Goal: Task Accomplishment & Management: Use online tool/utility

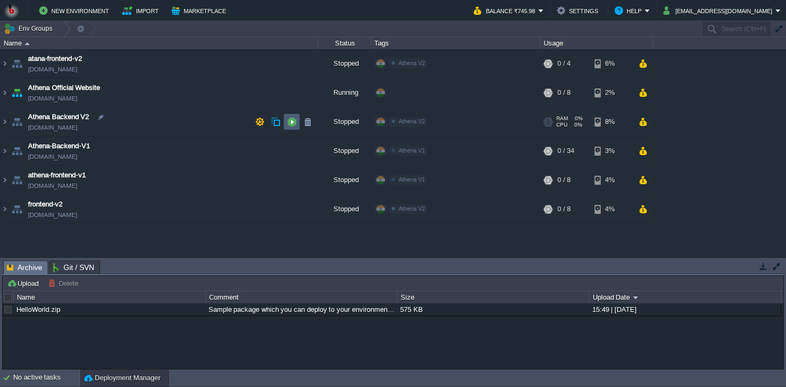
click at [291, 117] on button "button" at bounding box center [292, 122] width 10 height 10
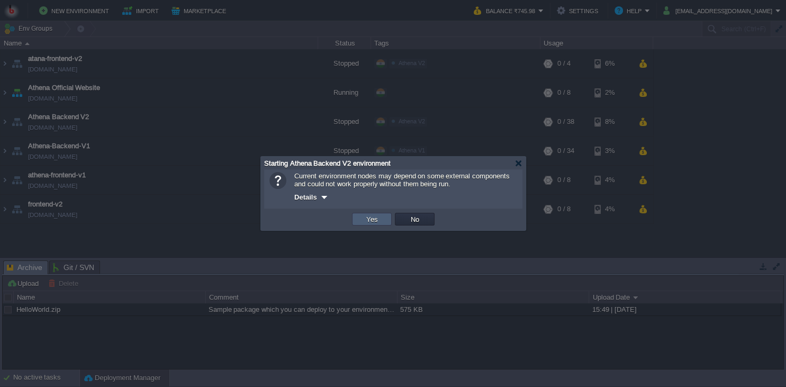
click at [363, 220] on td "Yes" at bounding box center [372, 219] width 40 height 13
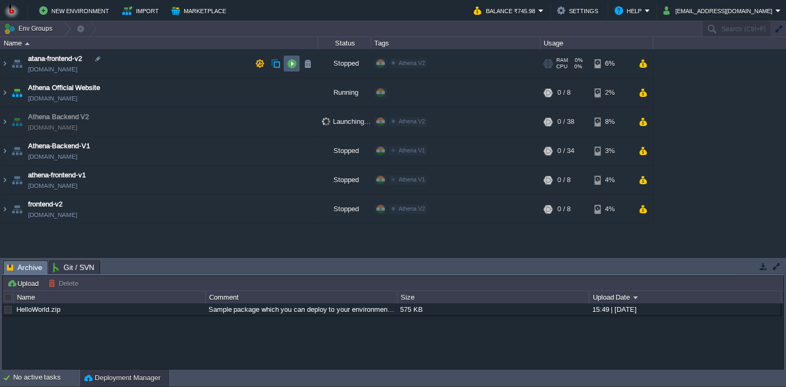
click at [288, 62] on button "button" at bounding box center [292, 64] width 10 height 10
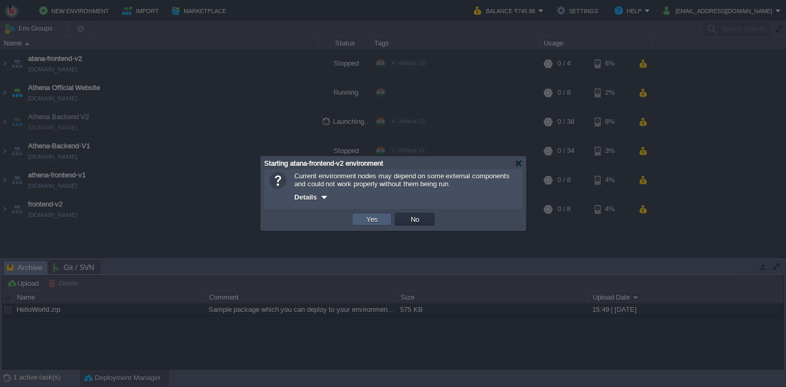
click at [360, 215] on td "Yes" at bounding box center [372, 219] width 40 height 13
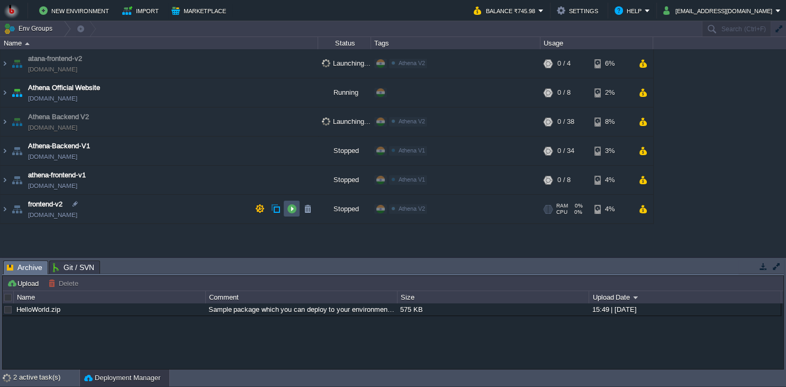
click at [295, 209] on button "button" at bounding box center [292, 209] width 10 height 10
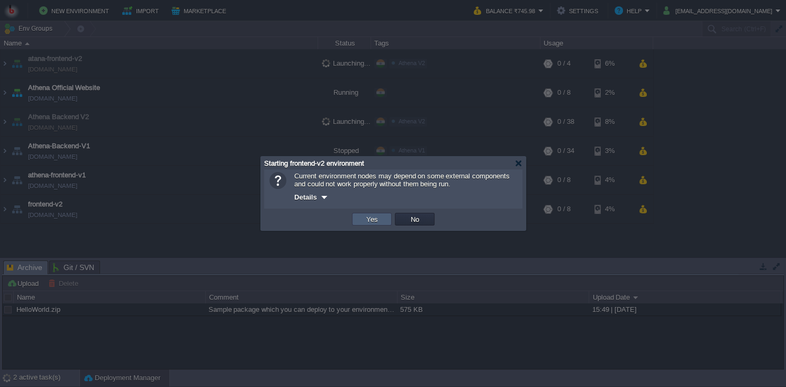
click at [362, 215] on td "Yes" at bounding box center [372, 219] width 40 height 13
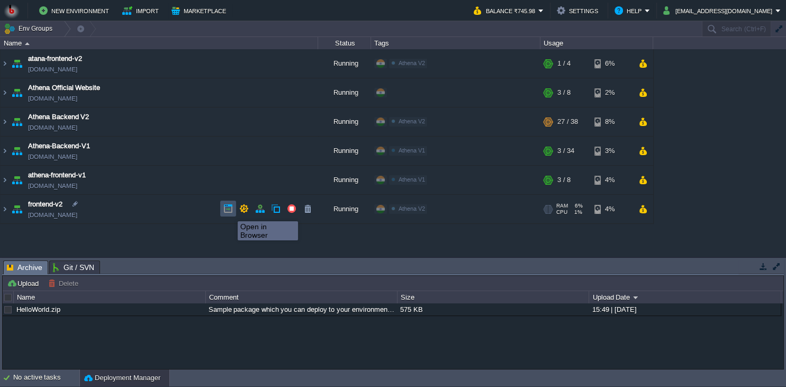
click at [230, 212] on button "button" at bounding box center [228, 209] width 10 height 10
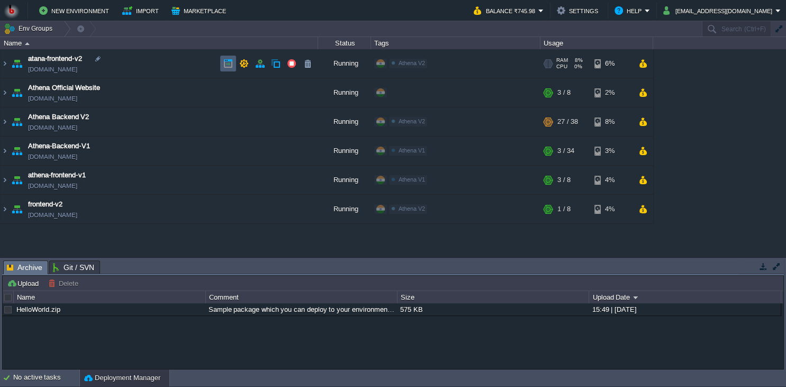
click at [233, 62] on td at bounding box center [228, 64] width 16 height 16
click at [225, 54] on td "atana-frontend-v2 [DOMAIN_NAME]" at bounding box center [160, 63] width 318 height 29
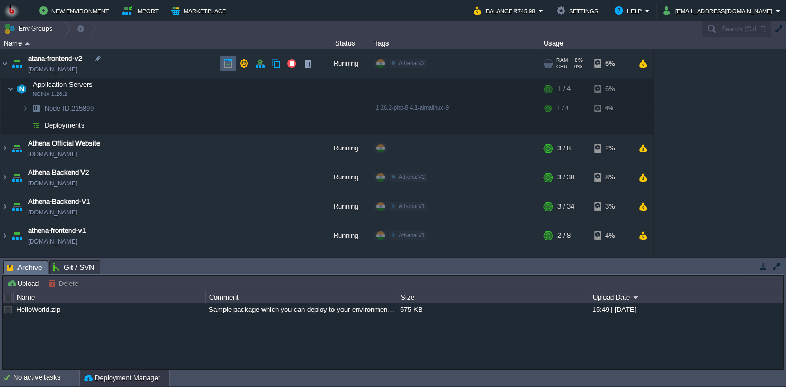
click at [223, 61] on td at bounding box center [228, 64] width 16 height 16
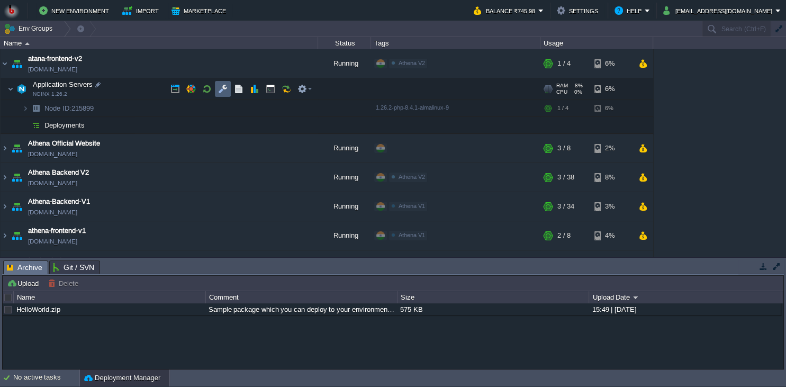
click at [221, 90] on button "button" at bounding box center [223, 89] width 10 height 10
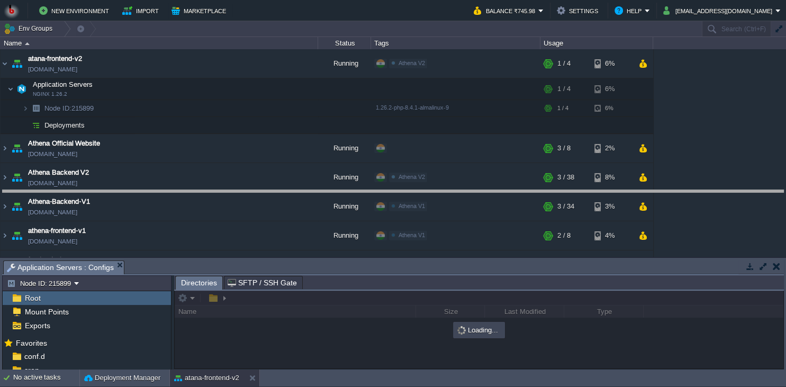
drag, startPoint x: 393, startPoint y: 270, endPoint x: 369, endPoint y: 164, distance: 109.0
click at [369, 164] on body "New Environment Import Marketplace Bonus ₹0.00 Upgrade Account Balance ₹745.98 …" at bounding box center [393, 193] width 786 height 387
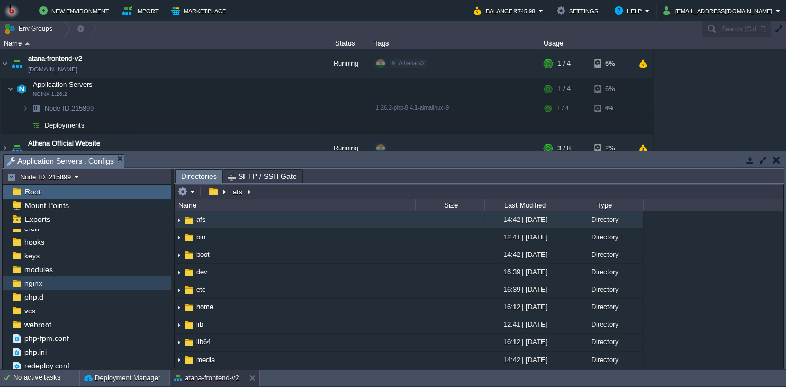
scroll to position [37, 0]
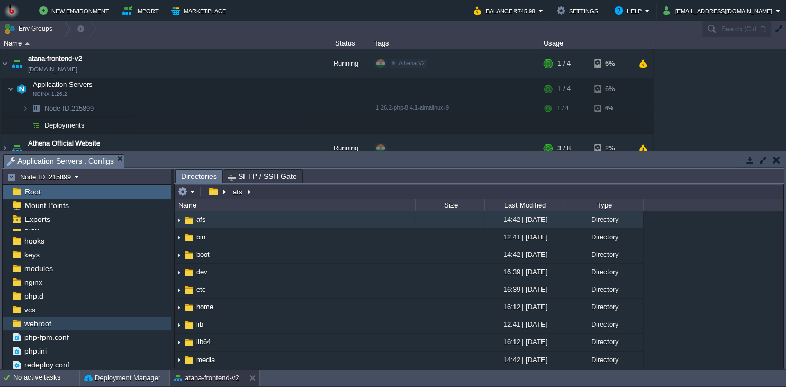
click at [94, 321] on div "webroot" at bounding box center [87, 323] width 168 height 14
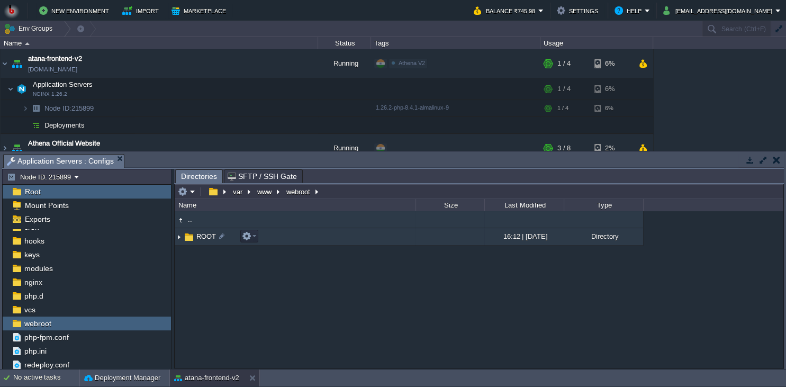
click at [314, 242] on td "ROOT" at bounding box center [295, 236] width 241 height 17
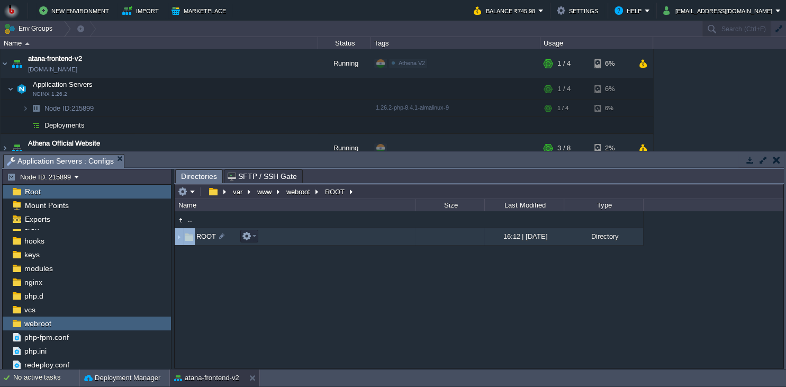
click at [314, 242] on td "ROOT" at bounding box center [295, 236] width 241 height 17
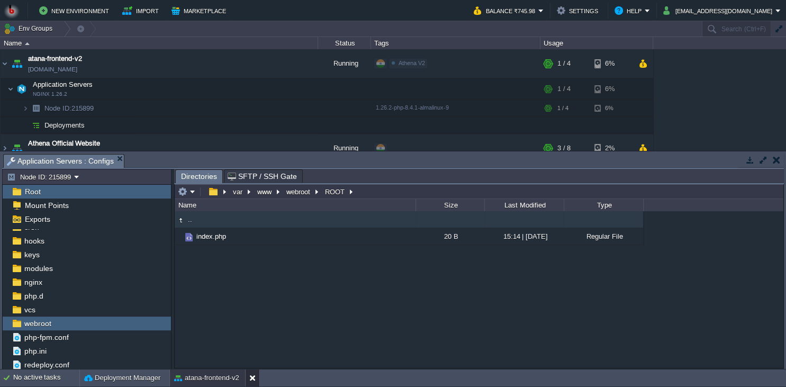
click at [252, 370] on div at bounding box center [252, 377] width 14 height 17
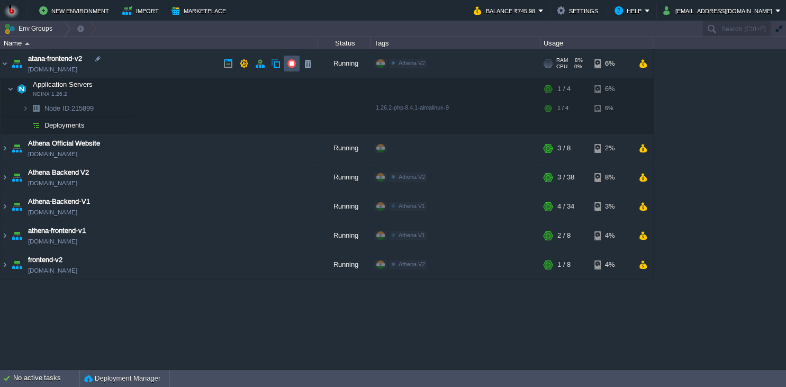
click at [289, 65] on button "button" at bounding box center [292, 64] width 10 height 10
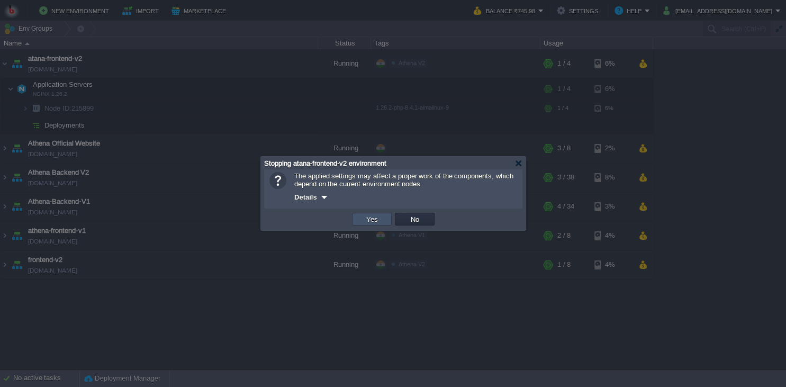
click at [379, 219] on button "Yes" at bounding box center [372, 219] width 18 height 10
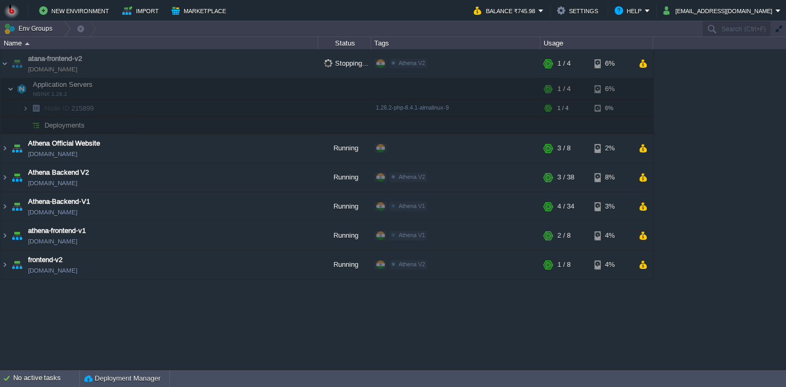
click at [702, 151] on div "atana-frontend-v2 [DOMAIN_NAME] Stopping... Athena V2 Edit RAM 8% CPU 0% 1 / 4 …" at bounding box center [393, 209] width 786 height 320
click at [3, 66] on img at bounding box center [5, 63] width 8 height 29
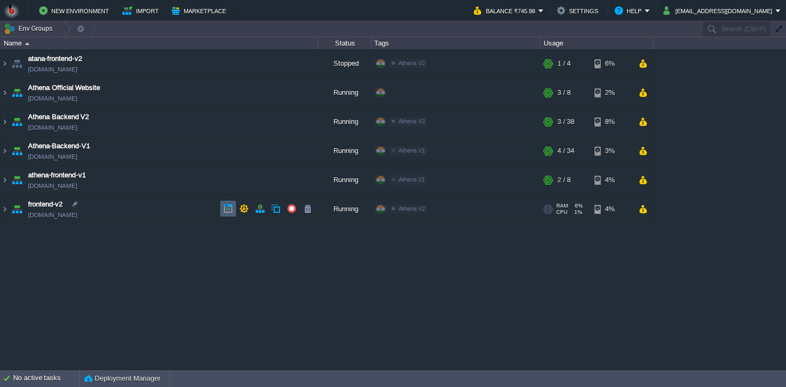
click at [226, 214] on td at bounding box center [228, 209] width 16 height 16
click at [137, 210] on td "frontend-v2 [DOMAIN_NAME]" at bounding box center [160, 209] width 318 height 29
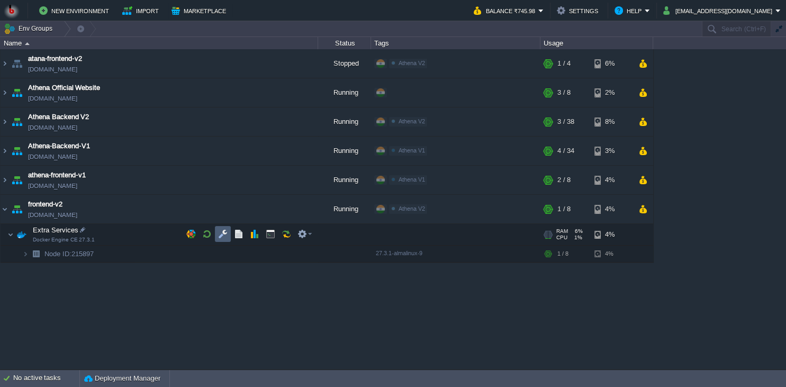
click at [224, 234] on button "button" at bounding box center [223, 234] width 10 height 10
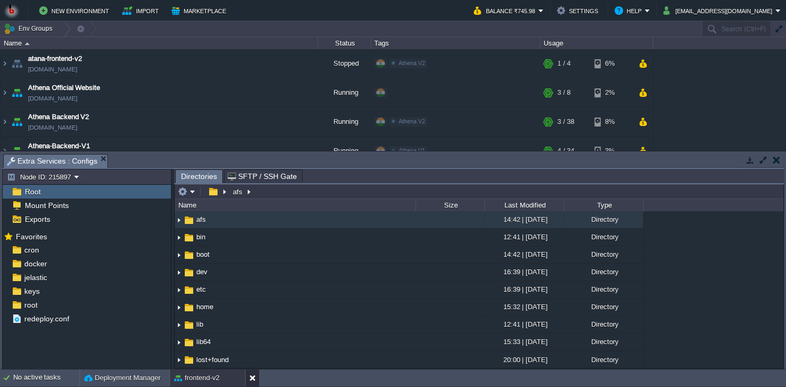
click at [253, 373] on button at bounding box center [254, 378] width 11 height 11
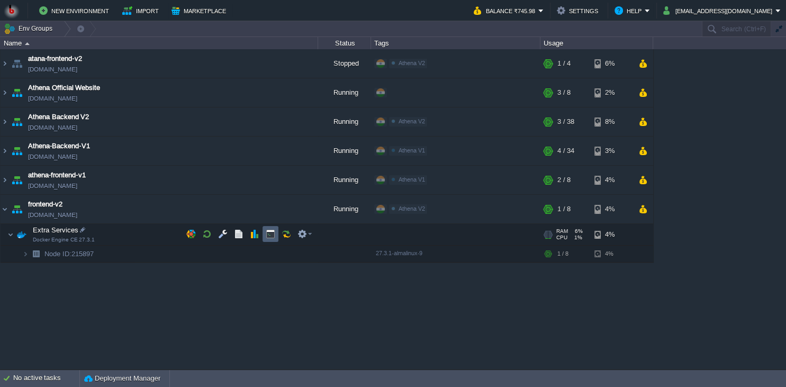
click at [273, 238] on button "button" at bounding box center [271, 234] width 10 height 10
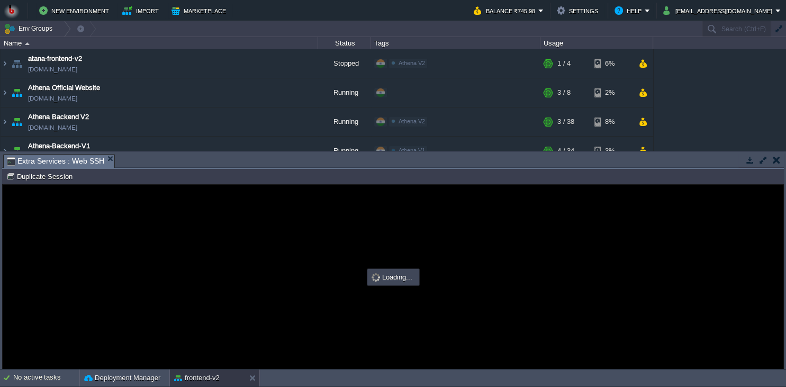
scroll to position [0, 0]
click at [329, 233] on div at bounding box center [393, 277] width 781 height 184
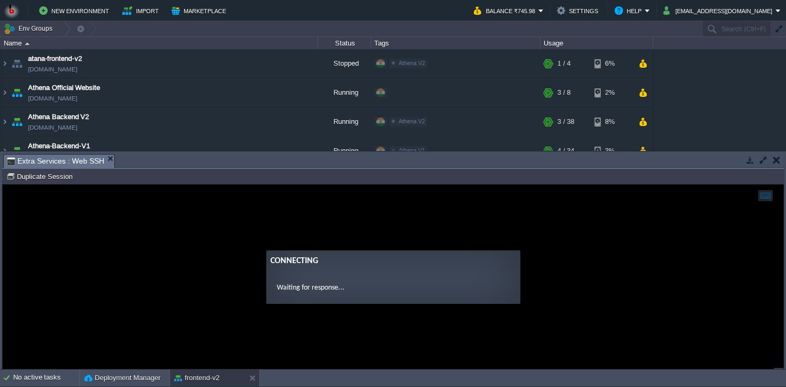
click at [270, 213] on guac-modal "Connecting Waiting for response..." at bounding box center [393, 277] width 781 height 184
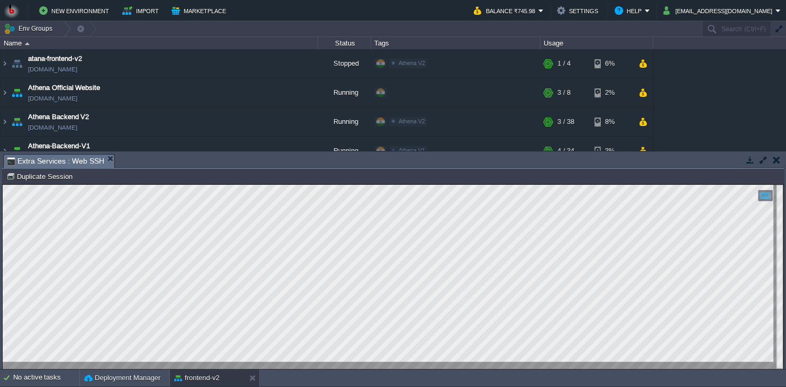
scroll to position [5, 0]
click at [252, 380] on button at bounding box center [254, 378] width 11 height 11
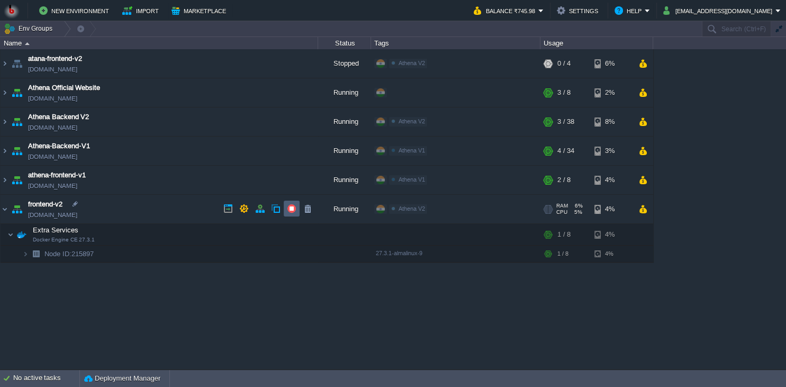
click at [288, 208] on button "button" at bounding box center [292, 209] width 10 height 10
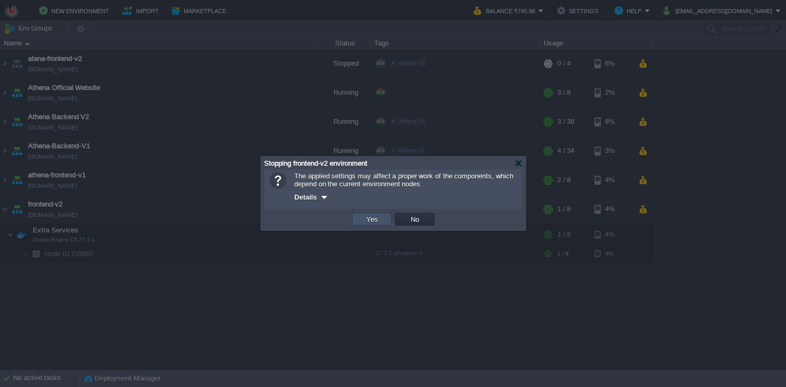
click at [367, 220] on button "Yes" at bounding box center [372, 219] width 18 height 10
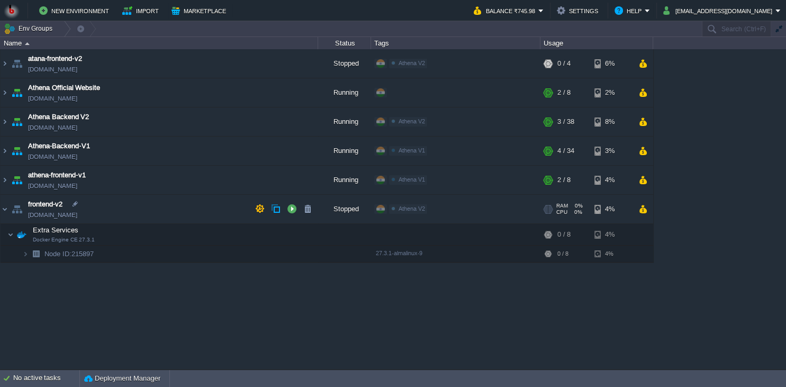
click at [162, 215] on td "frontend-v2 [DOMAIN_NAME]" at bounding box center [160, 209] width 318 height 29
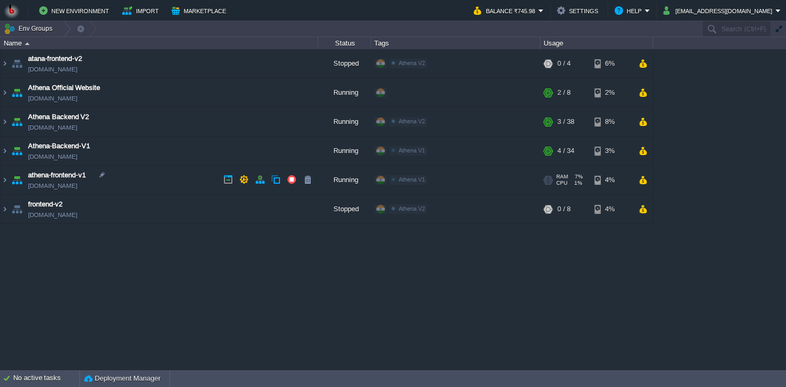
click at [176, 176] on td "athena-frontend-v1 [DOMAIN_NAME]" at bounding box center [160, 180] width 318 height 29
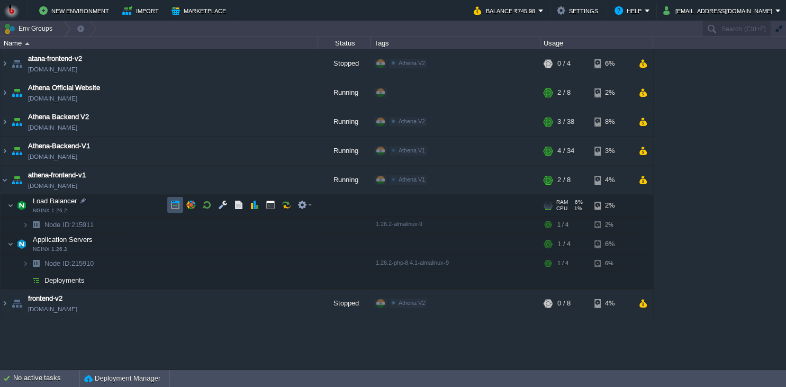
click at [174, 204] on button "button" at bounding box center [175, 205] width 10 height 10
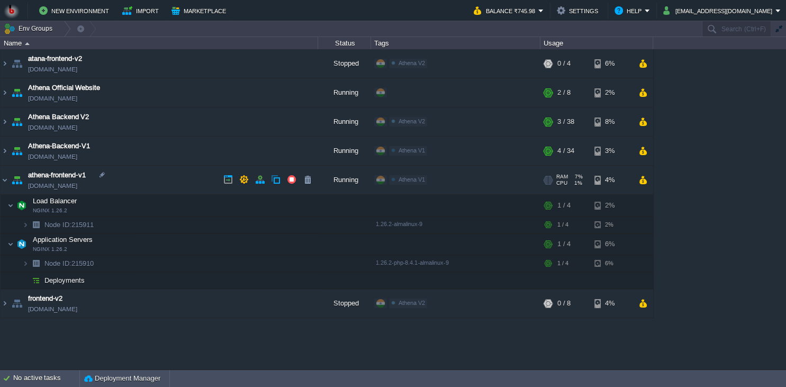
click at [167, 184] on td "athena-frontend-v1 [DOMAIN_NAME]" at bounding box center [160, 180] width 318 height 29
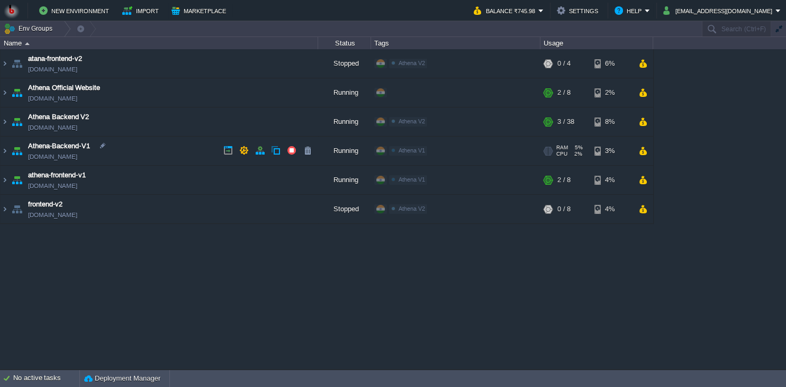
click at [174, 146] on td "Athena-Backend-V1 [DOMAIN_NAME]" at bounding box center [160, 151] width 318 height 29
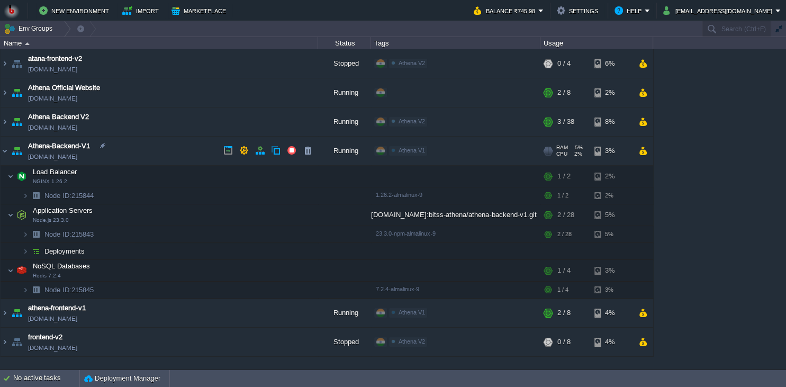
click at [174, 146] on td "Athena-Backend-V1 [DOMAIN_NAME]" at bounding box center [160, 151] width 318 height 29
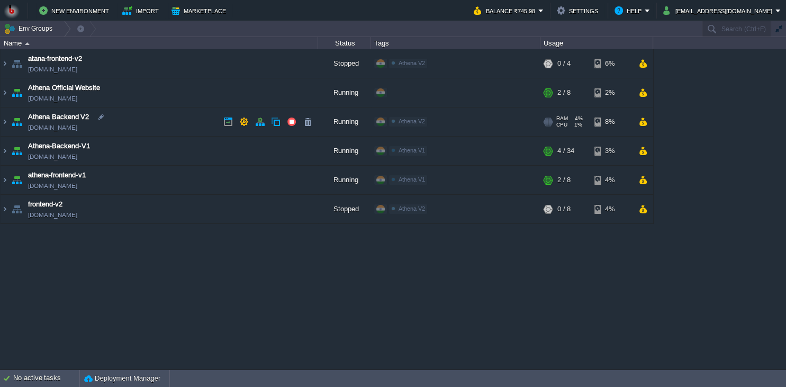
click at [166, 124] on td "Athena Backend V2 [DOMAIN_NAME]" at bounding box center [160, 121] width 318 height 29
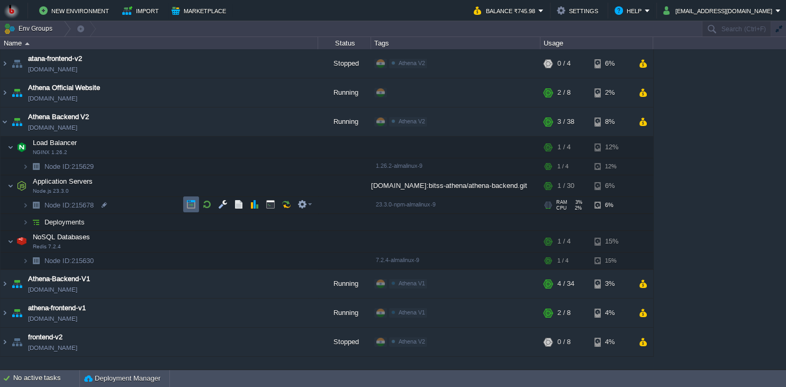
click at [184, 206] on td at bounding box center [191, 204] width 16 height 16
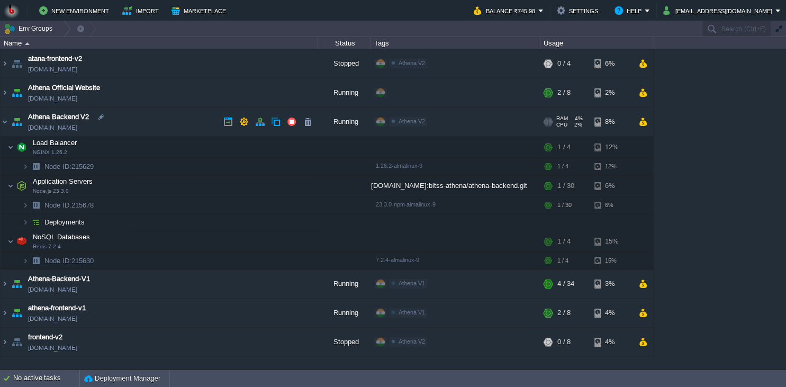
drag, startPoint x: 171, startPoint y: 113, endPoint x: 763, endPoint y: 237, distance: 604.8
click at [183, 114] on td "Athena Backend V2 [DOMAIN_NAME]" at bounding box center [160, 121] width 318 height 29
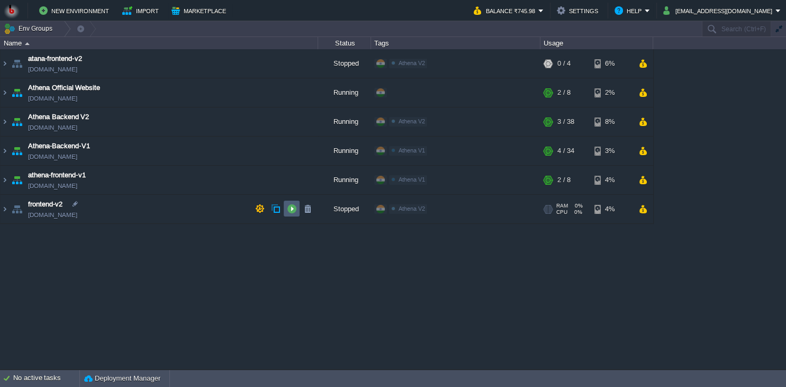
click at [285, 213] on td at bounding box center [292, 209] width 16 height 16
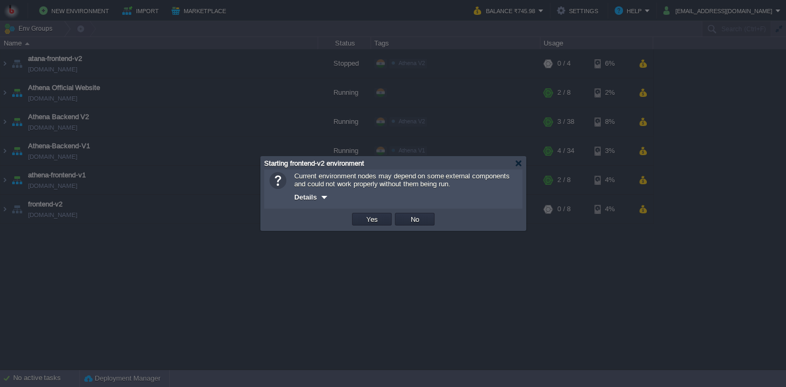
click at [369, 228] on div "OK Yes No Cancel" at bounding box center [393, 219] width 258 height 22
click at [413, 217] on button "No" at bounding box center [414, 219] width 15 height 10
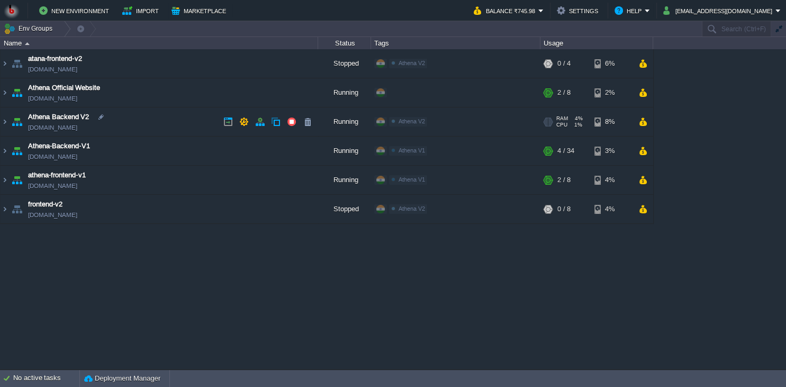
click at [164, 128] on td "Athena Backend V2 [DOMAIN_NAME]" at bounding box center [160, 121] width 318 height 29
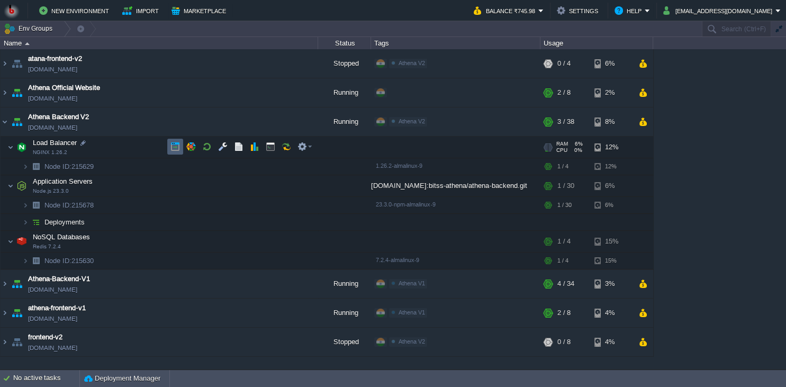
click at [169, 149] on td at bounding box center [175, 147] width 16 height 16
click at [177, 150] on button "button" at bounding box center [175, 147] width 10 height 10
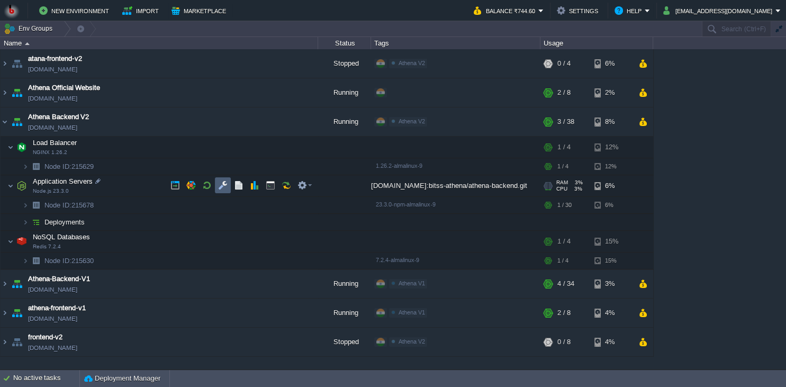
click at [219, 186] on button "button" at bounding box center [223, 185] width 10 height 10
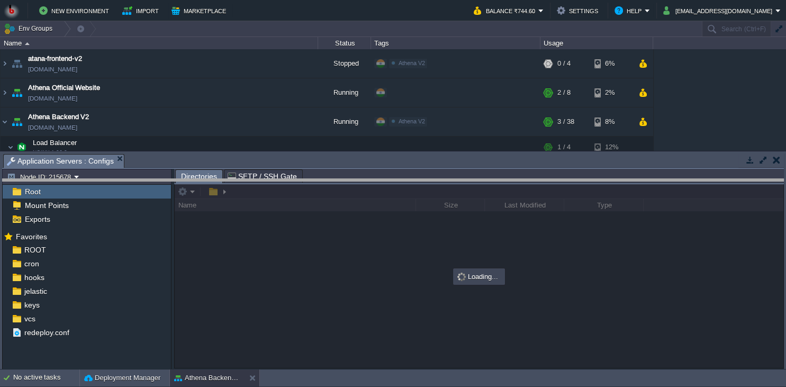
drag, startPoint x: 252, startPoint y: 162, endPoint x: 244, endPoint y: 206, distance: 45.2
click at [244, 206] on body "New Environment Import Marketplace Bonus ₹0.00 Upgrade Account Balance ₹744.60 …" at bounding box center [393, 193] width 786 height 387
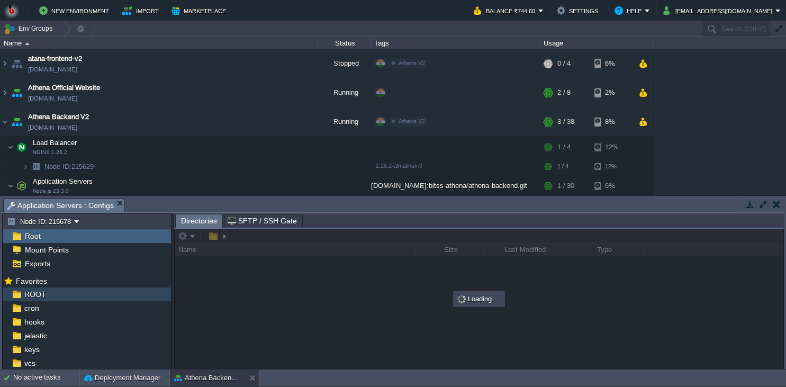
click at [65, 292] on div "ROOT" at bounding box center [87, 294] width 168 height 14
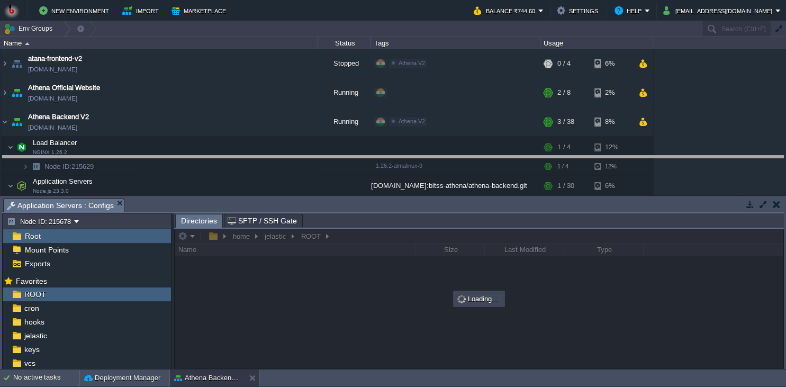
drag, startPoint x: 316, startPoint y: 205, endPoint x: 320, endPoint y: 174, distance: 30.9
click at [320, 162] on body "New Environment Import Marketplace Bonus ₹0.00 Upgrade Account Balance ₹744.60 …" at bounding box center [393, 193] width 786 height 387
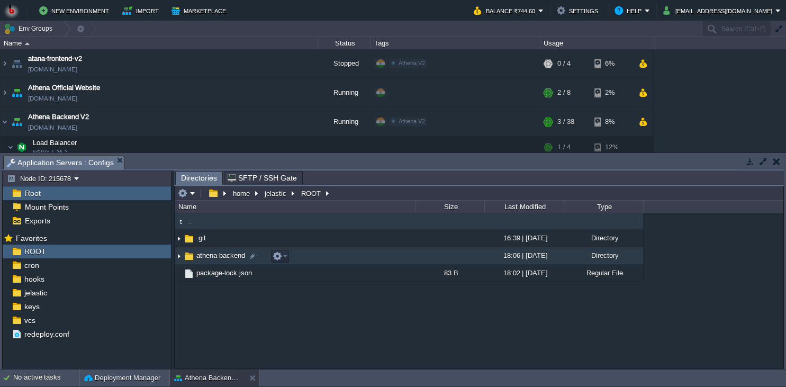
click at [386, 253] on td "athena-backend" at bounding box center [295, 255] width 241 height 17
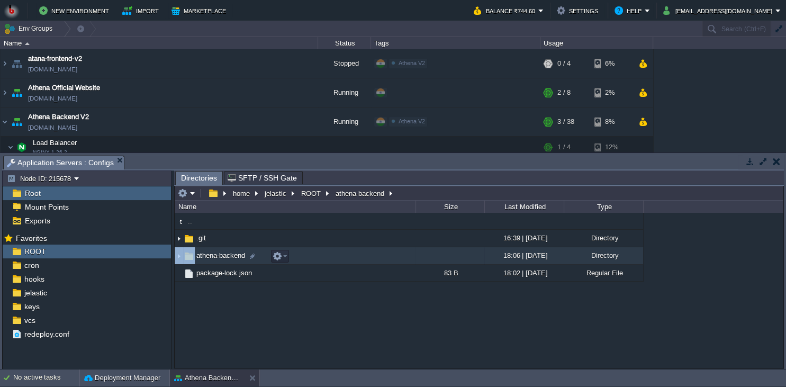
click at [386, 253] on td "athena-backend" at bounding box center [295, 255] width 241 height 17
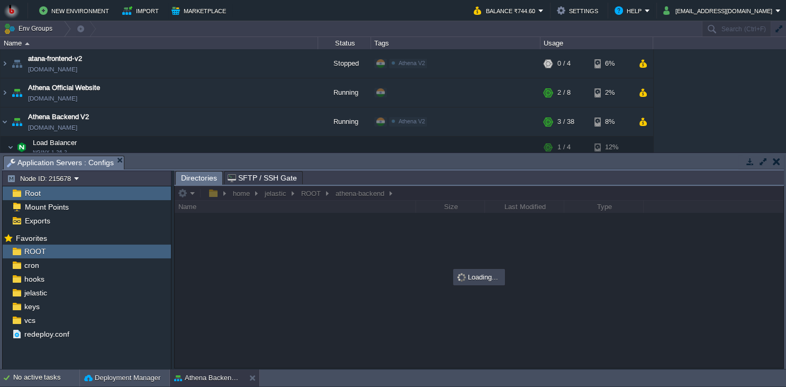
click at [401, 147] on body "New Environment Import Marketplace Bonus ₹0.00 Upgrade Account Balance ₹744.60 …" at bounding box center [393, 193] width 786 height 387
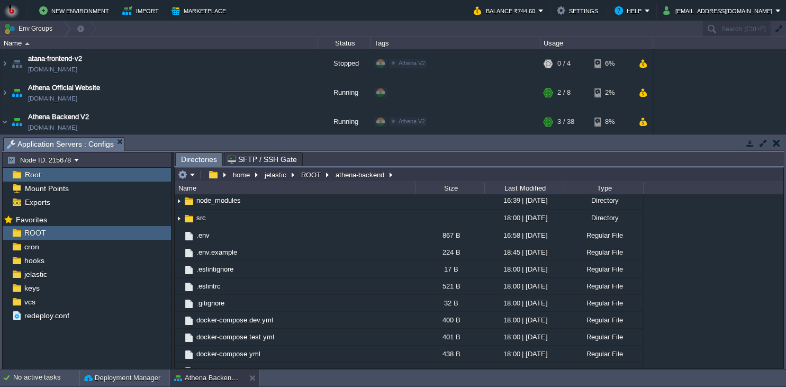
scroll to position [48, 0]
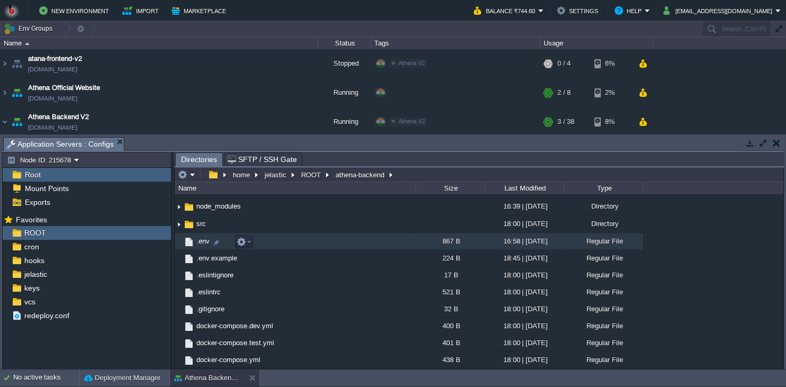
click at [327, 242] on td ".env" at bounding box center [295, 241] width 241 height 17
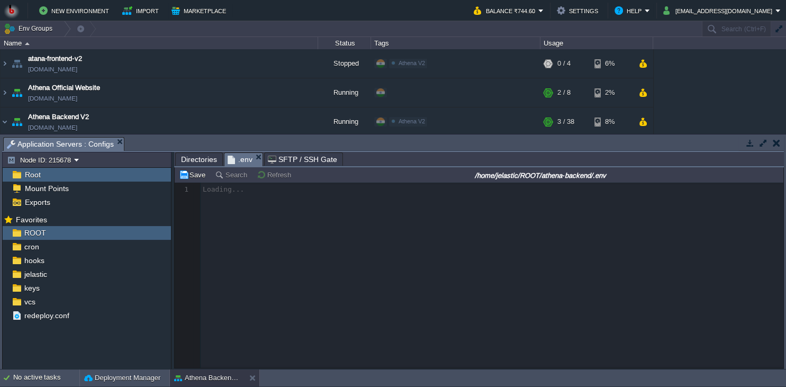
click at [355, 105] on body "New Environment Import Marketplace Bonus ₹0.00 Upgrade Account Balance ₹744.60 …" at bounding box center [393, 193] width 786 height 387
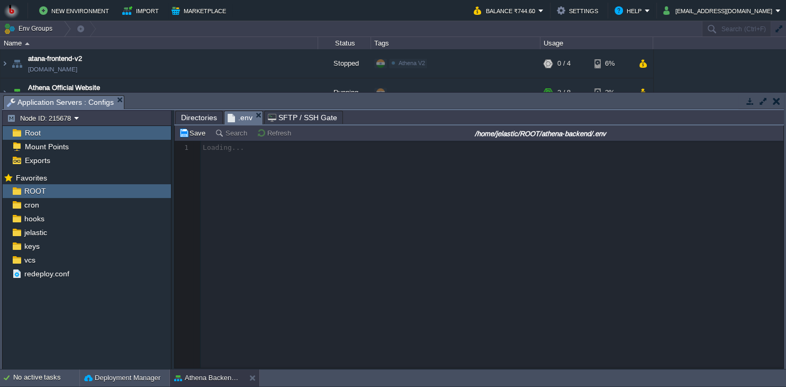
click at [203, 119] on span "Directories" at bounding box center [199, 117] width 36 height 13
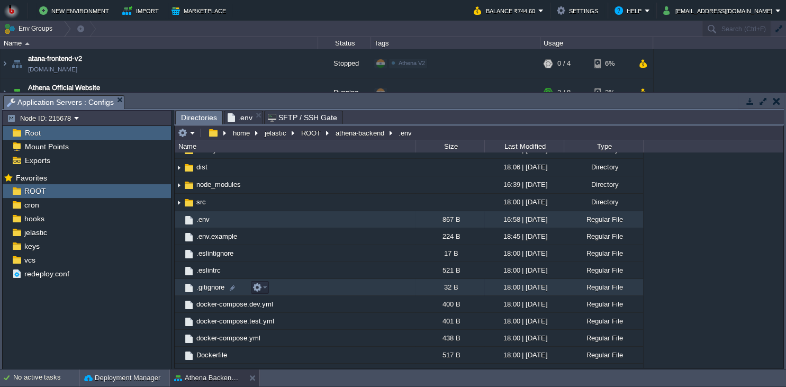
scroll to position [0, 0]
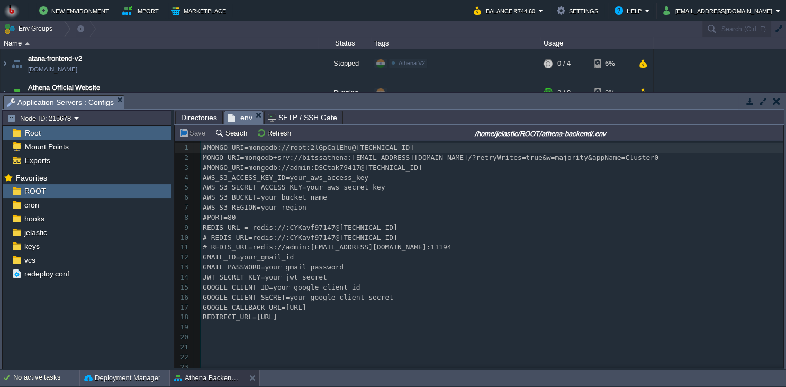
click at [240, 117] on span ".env" at bounding box center [240, 117] width 25 height 13
click at [306, 311] on span "GOOGLE_CALLBACK_URL=[URL]" at bounding box center [255, 307] width 104 height 8
click at [436, 341] on pre "​" at bounding box center [492, 337] width 583 height 10
click at [321, 160] on div "27 1 #MONGO_URI=mongodb://root:2lGpCalEhu@[TECHNICAL_ID] 2 MONGO_URI=mongodb+sr…" at bounding box center [492, 277] width 583 height 269
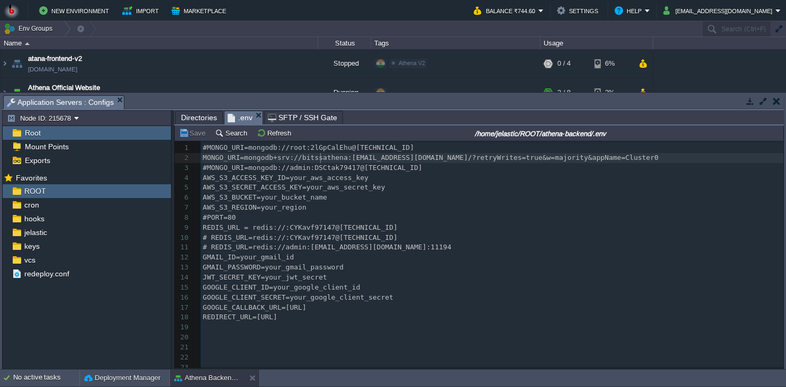
type textarea "bitssathena"
click at [416, 230] on pre "REDIS_URL = redis://:CYKavf97147@[TECHNICAL_ID]" at bounding box center [492, 228] width 583 height 10
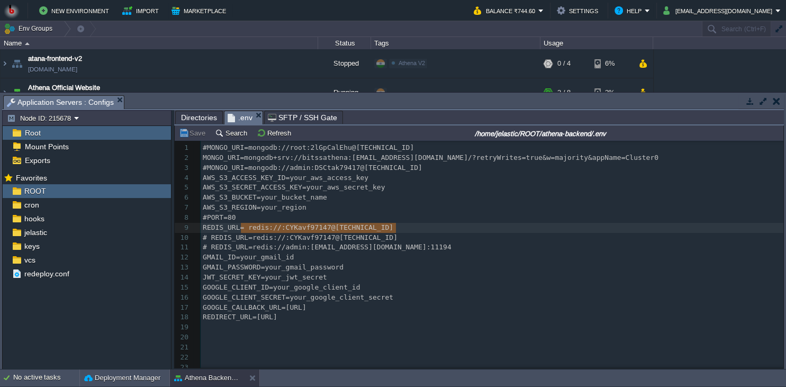
scroll to position [2, 193]
type textarea "REDIS_URL = redis://:CYKavf97147@[TECHNICAL_ID]"
drag, startPoint x: 416, startPoint y: 230, endPoint x: 151, endPoint y: 232, distance: 264.6
type textarea "REDIS_URL = redis://:CYKavf97147@[TECHNICAL_ID]"
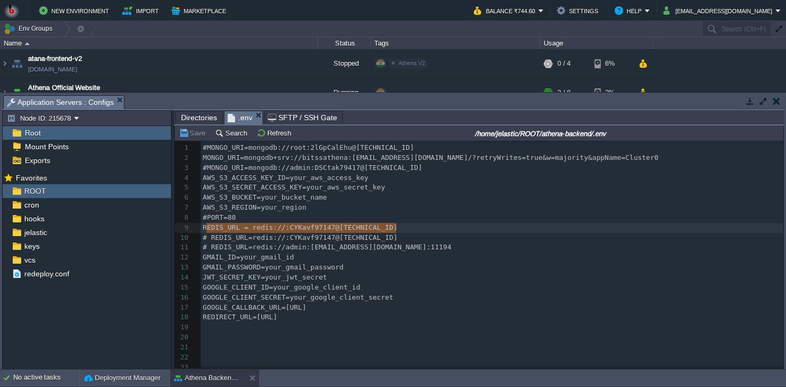
scroll to position [0, 193]
drag, startPoint x: 402, startPoint y: 230, endPoint x: 204, endPoint y: 232, distance: 197.4
click at [204, 231] on span "REDIS_URL = redis://:CYKavf97147@[TECHNICAL_ID]" at bounding box center [300, 227] width 195 height 8
type textarea "REDIS_URL = redis://:CYKavf97147@[TECHNICAL_ID]"
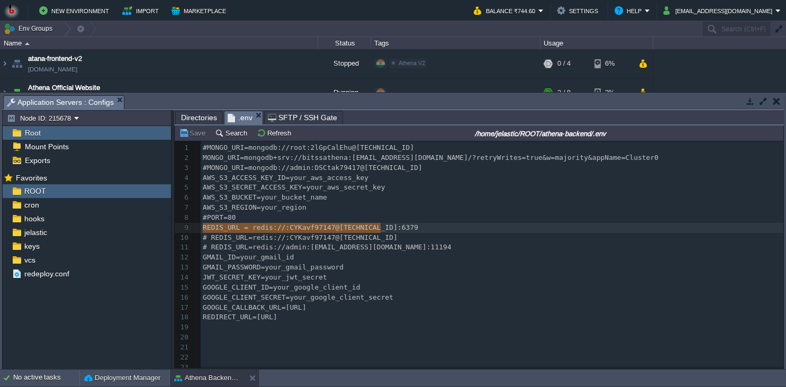
scroll to position [0, 193]
drag, startPoint x: 204, startPoint y: 232, endPoint x: 384, endPoint y: 225, distance: 180.0
click at [306, 308] on span "GOOGLE_CALLBACK_URL=[URL]" at bounding box center [255, 307] width 104 height 8
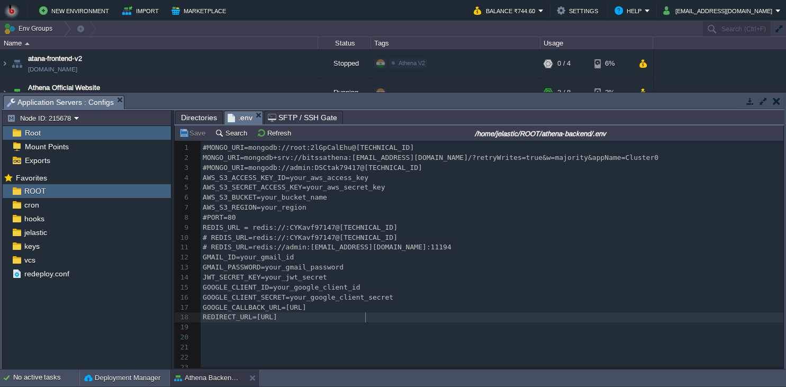
click at [428, 316] on pre "REDIRECT_URL=[URL]" at bounding box center [492, 317] width 583 height 10
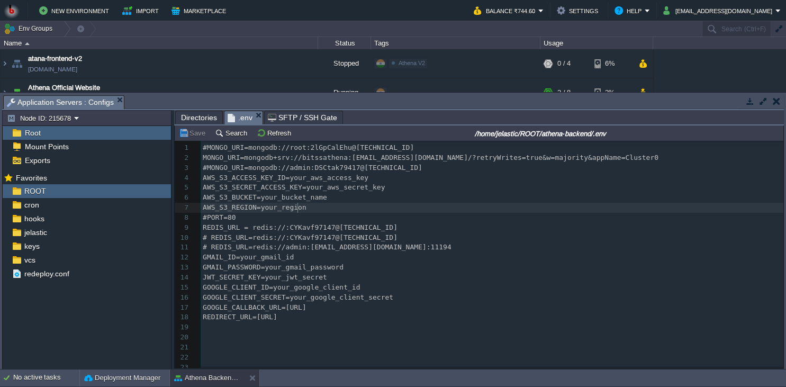
click at [314, 206] on pre "AWS_S3_REGION=your_region" at bounding box center [492, 208] width 583 height 10
click at [329, 201] on pre "AWS_S3_BUCKET=your_bucket_name" at bounding box center [492, 198] width 583 height 10
click at [379, 190] on pre "AWS_S3_SECRET_ACCESS_KEY=your_aws_secret_key" at bounding box center [492, 188] width 583 height 10
click at [393, 181] on pre "AWS_S3_ACCESS_KEY_ID=your_aws_access_key" at bounding box center [492, 178] width 583 height 10
click at [437, 169] on pre "#MONGO_URI=mongodb://admin:DSCtak79417@[TECHNICAL_ID]" at bounding box center [492, 168] width 583 height 10
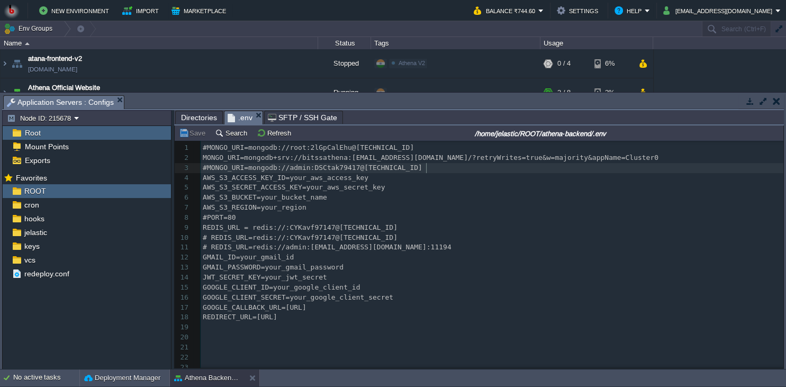
click at [696, 157] on pre "MONGO_URI=mongodb+srv://bitssathena:[EMAIL_ADDRESS][DOMAIN_NAME]/?retryWrites=t…" at bounding box center [492, 158] width 583 height 10
click at [678, 150] on pre "#MONGO_URI=mongodb://root:2lGpCalEhu@[TECHNICAL_ID]" at bounding box center [492, 148] width 583 height 10
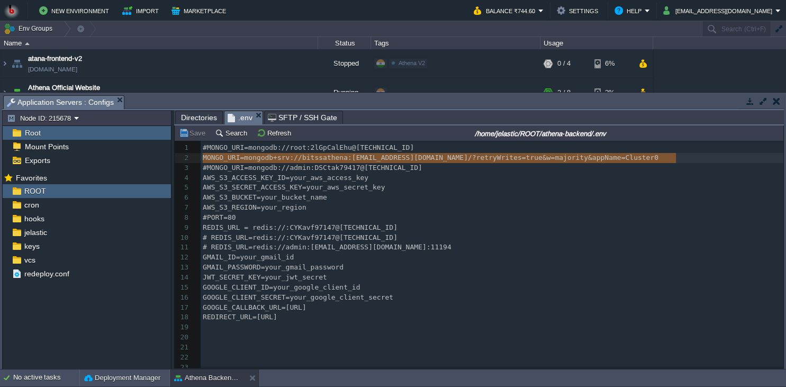
type textarea "MONGO_URI=mongodb+srv://bitssathena:[EMAIL_ADDRESS][DOMAIN_NAME]/?retryWrites=t…"
drag, startPoint x: 690, startPoint y: 160, endPoint x: 192, endPoint y: 157, distance: 498.0
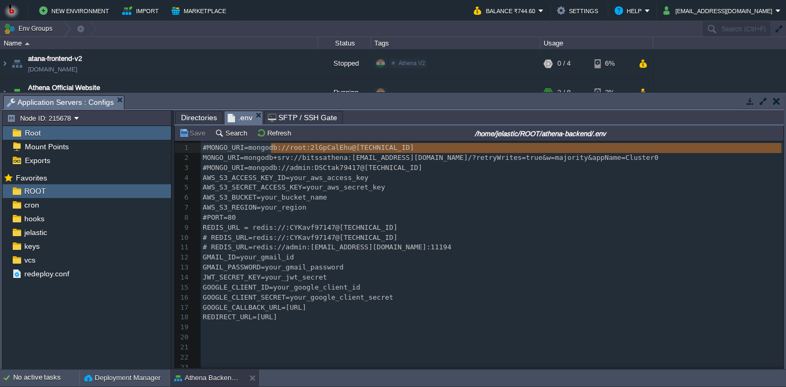
scroll to position [8, 0]
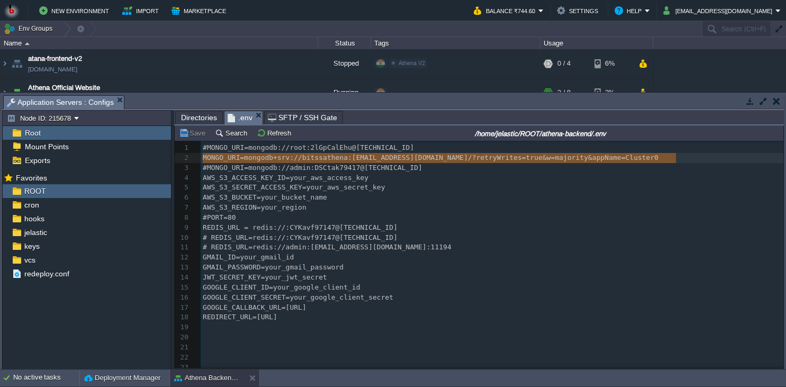
type textarea "MONGO_URI=mongodb+srv://bitssathena:[EMAIL_ADDRESS][DOMAIN_NAME]/?retryWrites=t…"
drag, startPoint x: 202, startPoint y: 159, endPoint x: 686, endPoint y: 160, distance: 484.2
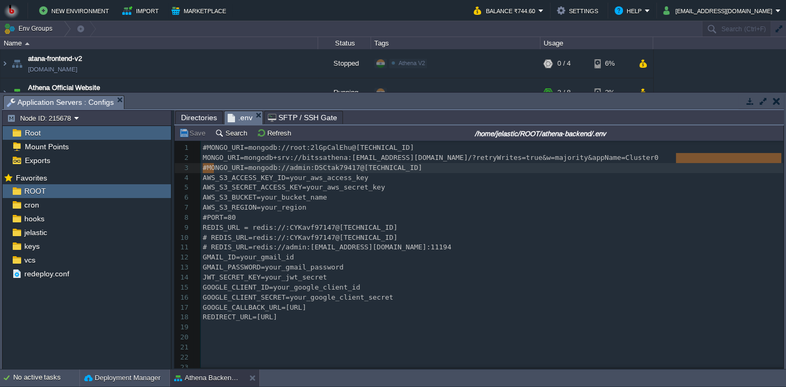
scroll to position [2, 473]
type textarea "MONGO_URI=mongodb+srv://bitssathena:[EMAIL_ADDRESS][DOMAIN_NAME]/?retryWrites=t…"
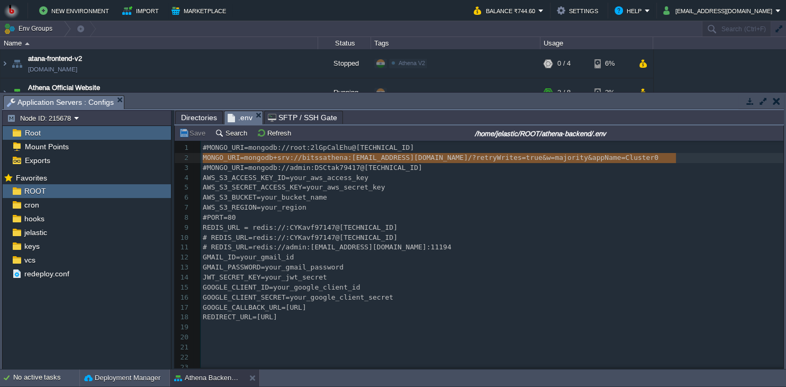
drag, startPoint x: 686, startPoint y: 160, endPoint x: 210, endPoint y: 164, distance: 476.3
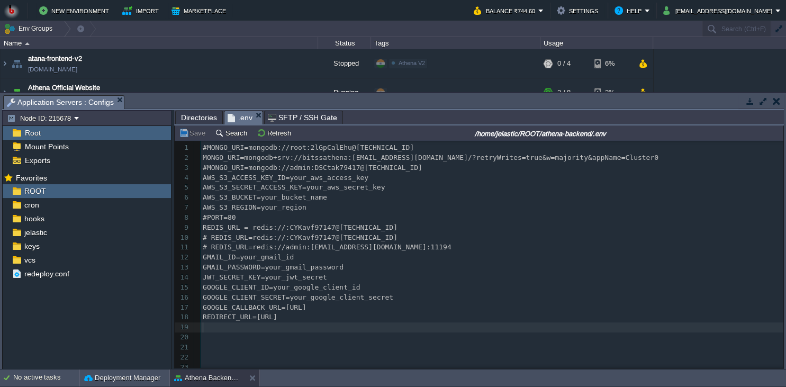
click at [419, 324] on pre "​" at bounding box center [492, 327] width 583 height 10
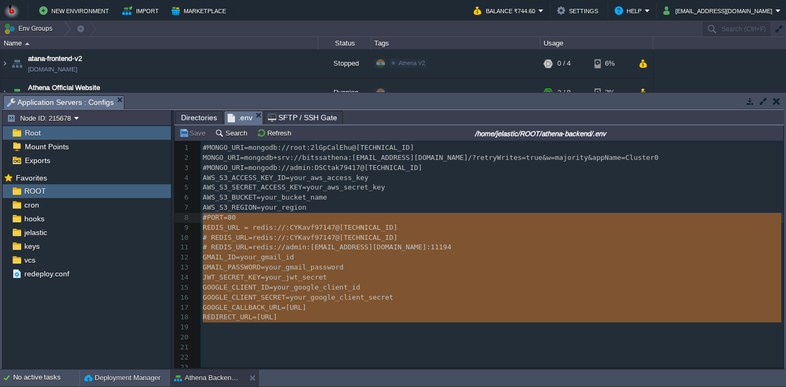
type textarea "#MONGO_URI=mongodb://root:2lGpCalEhu@[TECHNICAL_ID] MONGO_URI=mongodb+srv://bit…"
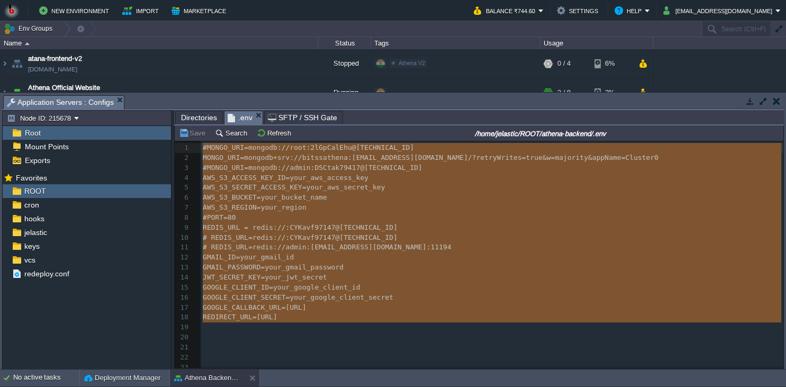
drag, startPoint x: 379, startPoint y: 333, endPoint x: 120, endPoint y: 116, distance: 338.4
click at [120, 116] on div "Node ID: 215678 Root Mount Points Exports Mark the most frequently used files a…" at bounding box center [393, 239] width 782 height 259
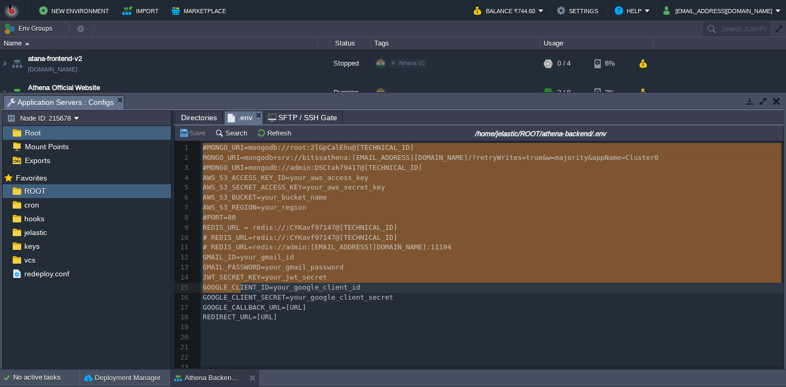
scroll to position [137, 45]
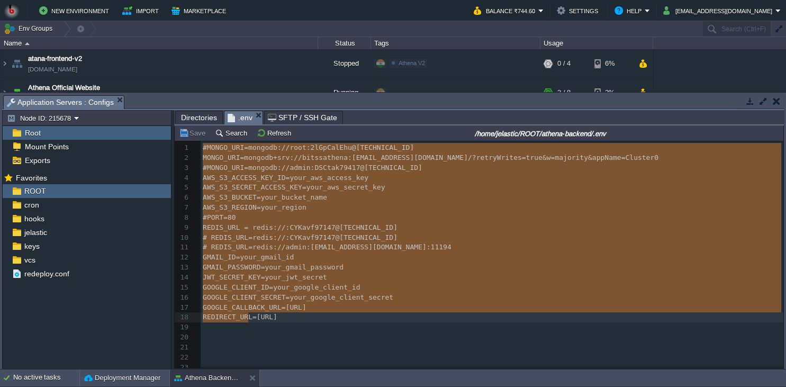
type textarea "#MONGO_URI=mongodb://root:2lGpCalEhu@[TECHNICAL_ID] MONGO_URI=mongodb+srv://bit…"
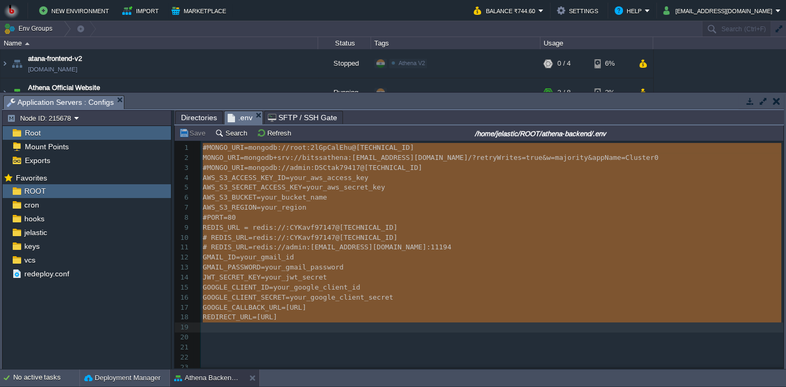
scroll to position [144, 0]
drag, startPoint x: 204, startPoint y: 149, endPoint x: 250, endPoint y: 324, distance: 181.6
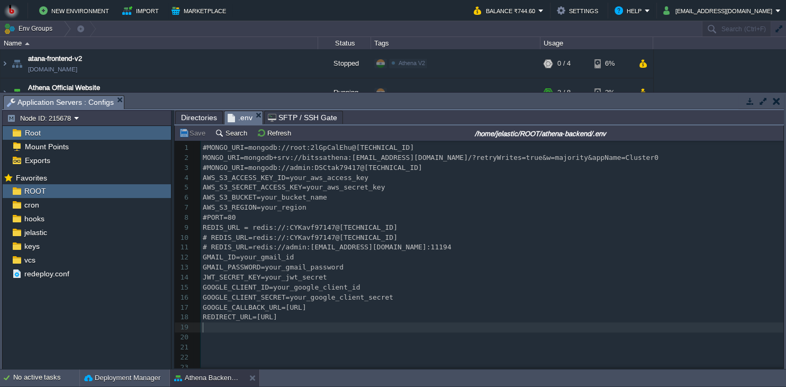
scroll to position [0, 0]
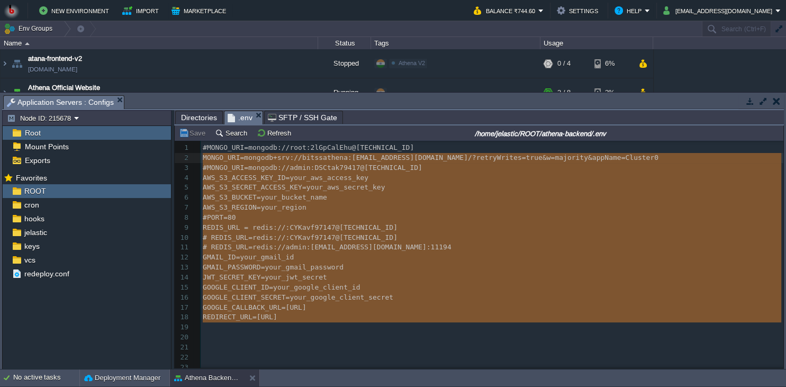
type textarea "#MONGO_URI=mongodb://root:2lGpCalEhu@[TECHNICAL_ID] MONGO_URI=mongodb+srv://bit…"
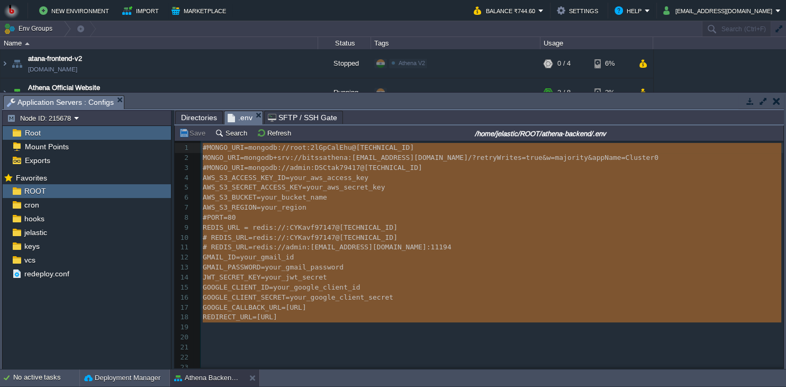
drag, startPoint x: 250, startPoint y: 324, endPoint x: 196, endPoint y: 142, distance: 189.7
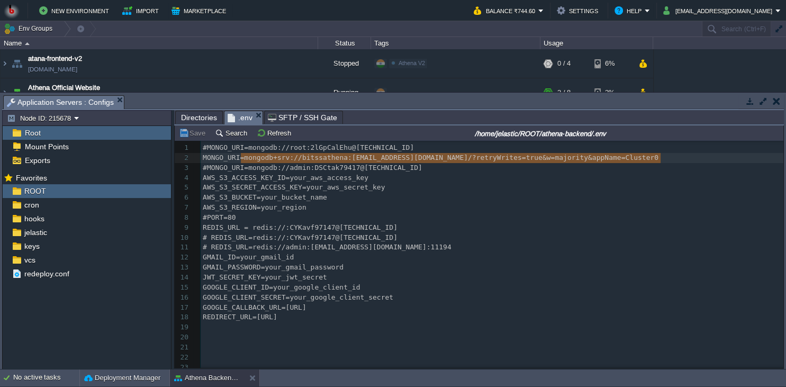
type textarea "mongodb+srv://bitssathena:[EMAIL_ADDRESS][DOMAIN_NAME]/?retryWrites=true&w=majo…"
drag, startPoint x: 239, startPoint y: 161, endPoint x: 663, endPoint y: 155, distance: 423.4
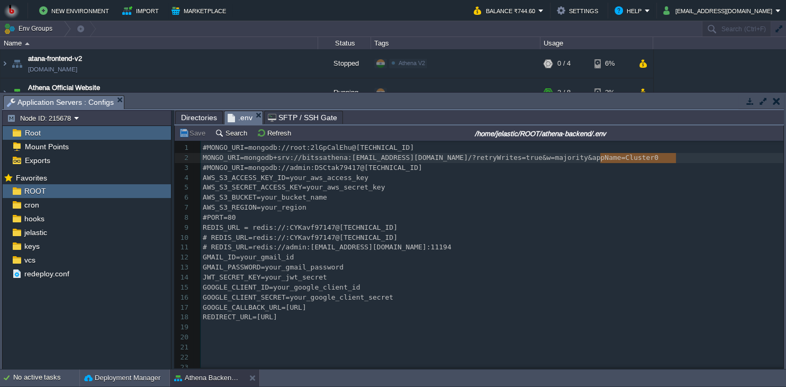
scroll to position [0, 189]
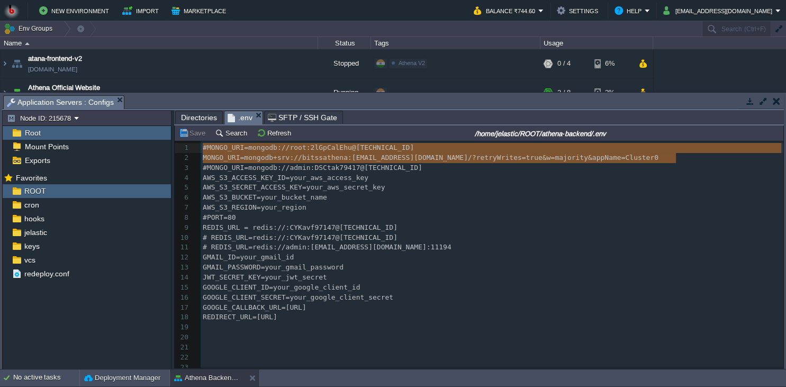
type textarea "MONGO_URI=mongodb+srv://bitssathena:[EMAIL_ADDRESS][DOMAIN_NAME]/?retryWrites=t…"
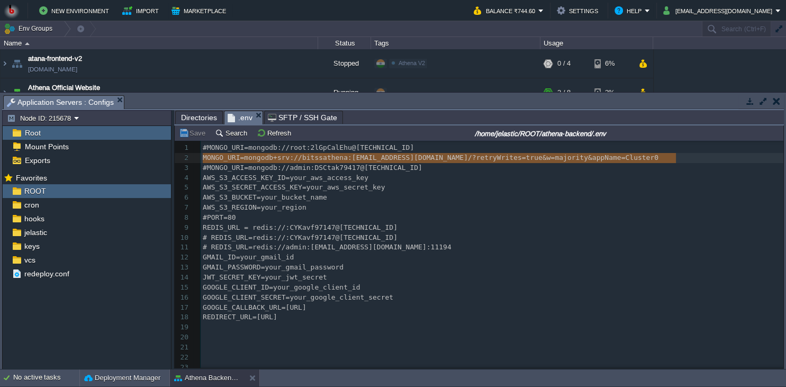
drag, startPoint x: 663, startPoint y: 155, endPoint x: 199, endPoint y: 163, distance: 463.6
type textarea "MONGO_URI=mongodb+srv://bitssathena:[EMAIL_ADDRESS][DOMAIN_NAME]/?retryWrites=t…"
drag, startPoint x: 203, startPoint y: 160, endPoint x: 663, endPoint y: 160, distance: 460.4
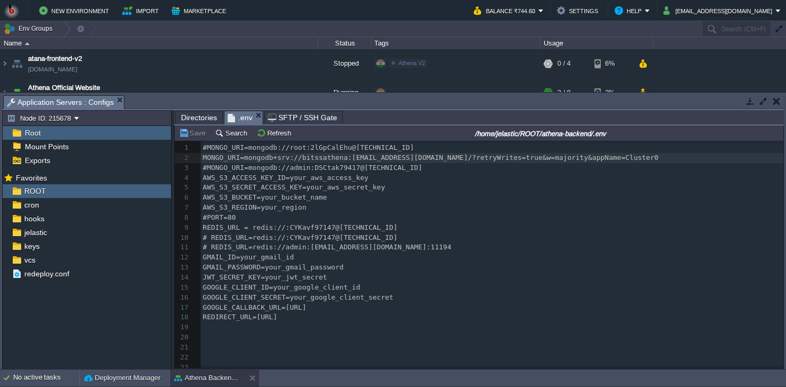
click at [310, 160] on div "x 1 #MONGO_URI=mongodb://root:2lGpCalEhu@[TECHNICAL_ID] 2 MONGO_URI=mongodb+srv…" at bounding box center [492, 277] width 583 height 269
type textarea "bitssathena"
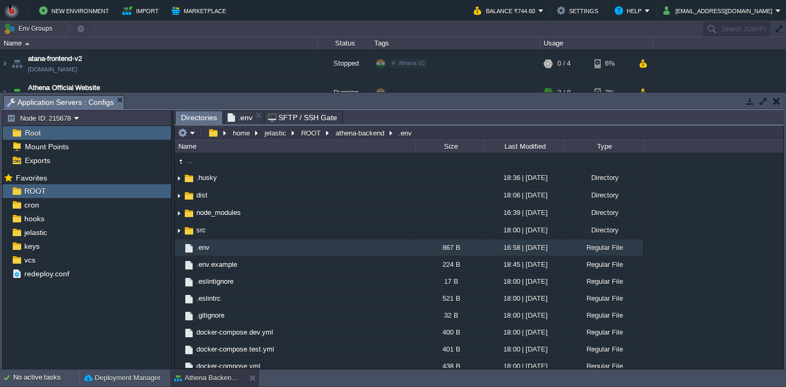
click at [185, 119] on span "Directories" at bounding box center [199, 117] width 36 height 13
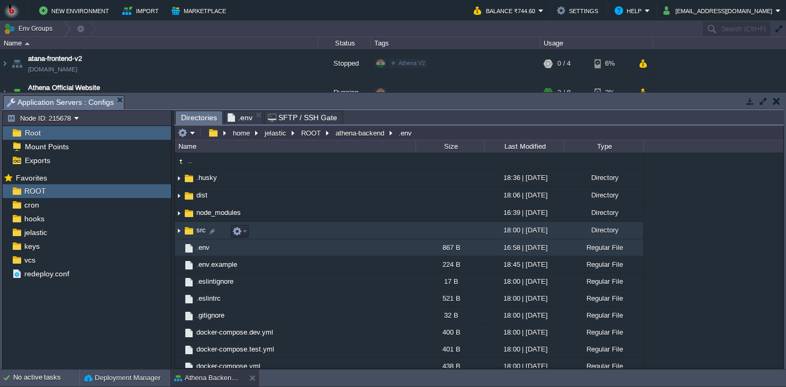
click at [321, 230] on td "src" at bounding box center [295, 230] width 241 height 17
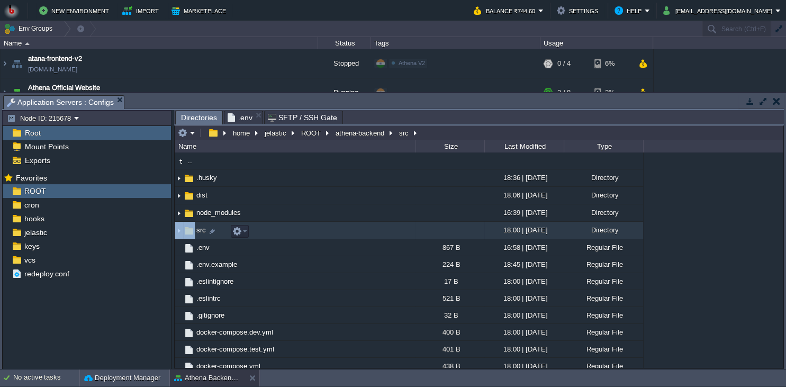
click at [321, 230] on td "src" at bounding box center [295, 230] width 241 height 17
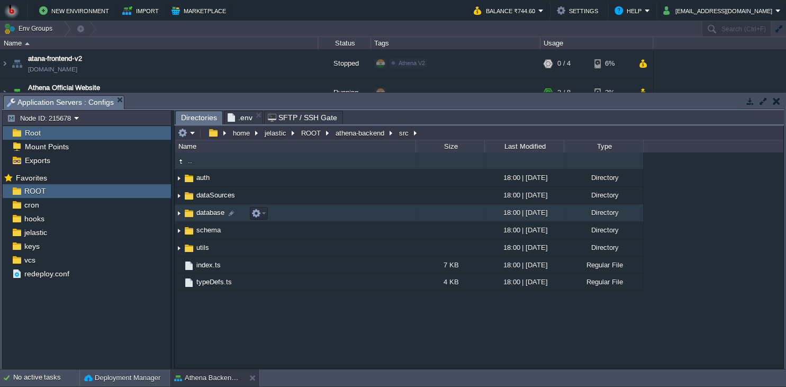
click at [287, 222] on td "database" at bounding box center [295, 212] width 241 height 17
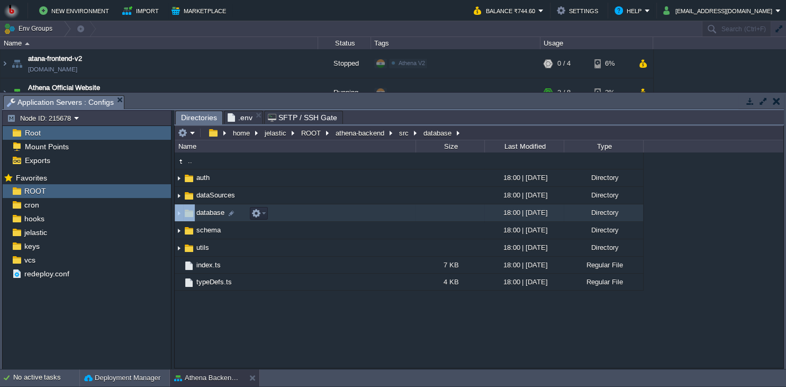
click at [287, 222] on td "database" at bounding box center [295, 212] width 241 height 17
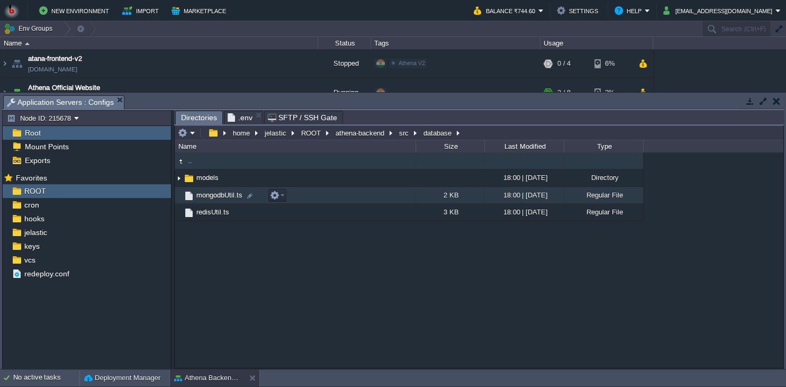
click at [312, 199] on td "mongodbUtil.ts" at bounding box center [295, 195] width 241 height 17
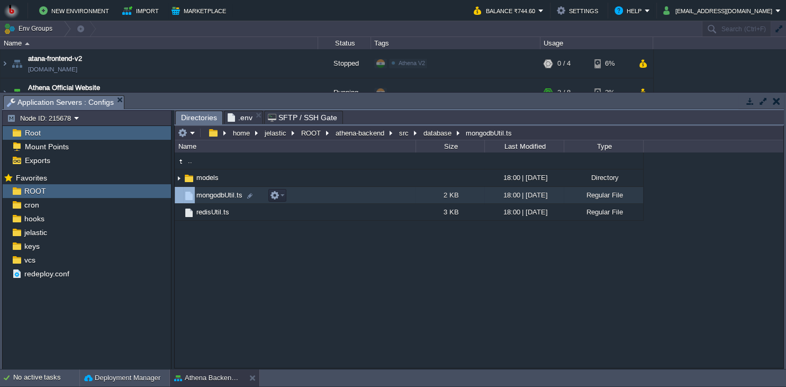
click at [312, 199] on td "mongodbUtil.ts" at bounding box center [295, 195] width 241 height 17
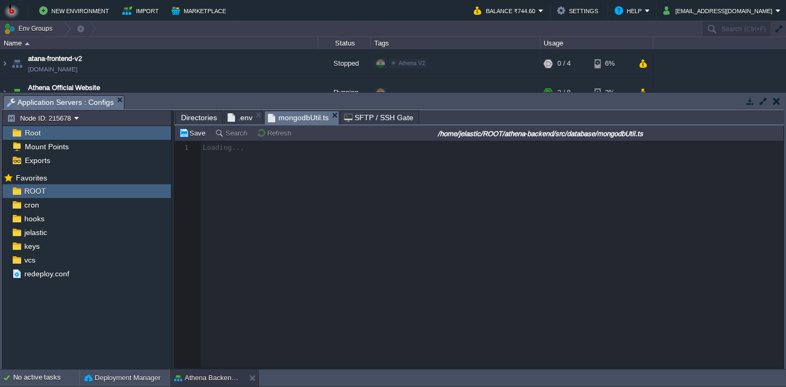
click at [391, 243] on div at bounding box center [479, 254] width 609 height 227
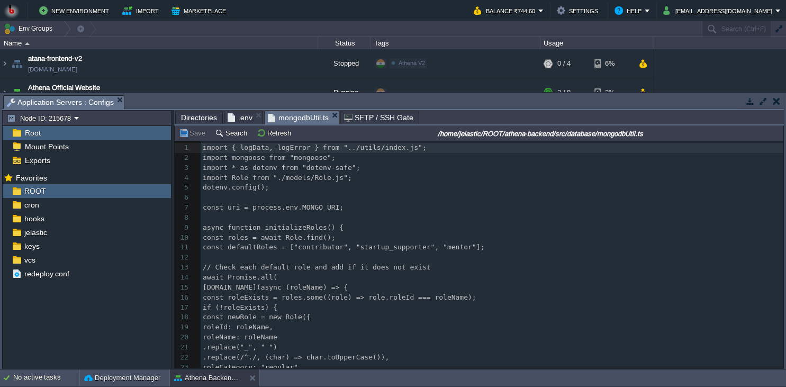
scroll to position [4, 0]
click at [411, 240] on pre "const roles = await Role.find();" at bounding box center [492, 238] width 583 height 10
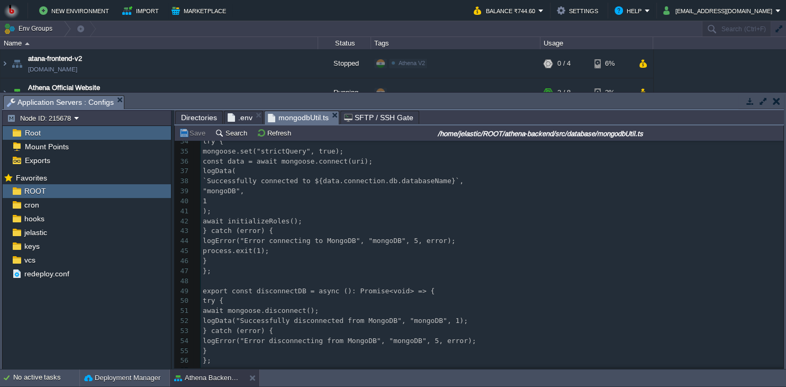
scroll to position [0, 0]
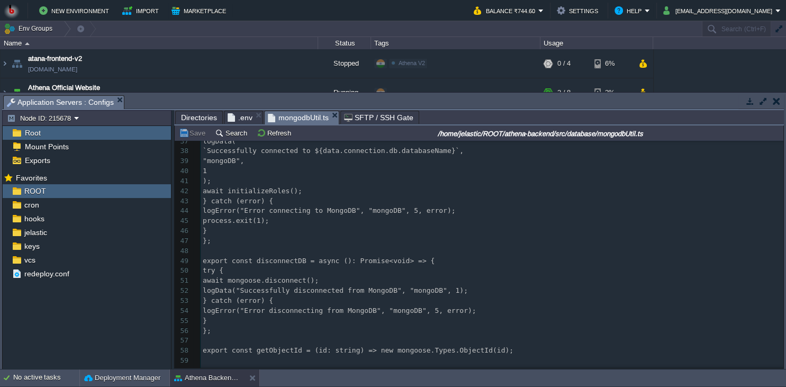
click at [518, 348] on pre "export const getObjectId = (id: string) => new mongoose.Types.ObjectId(id);" at bounding box center [492, 351] width 583 height 10
click at [516, 352] on pre "export const getObjectId = (id: string) => new mongoose.Types.ObjectId(id);" at bounding box center [492, 351] width 583 height 10
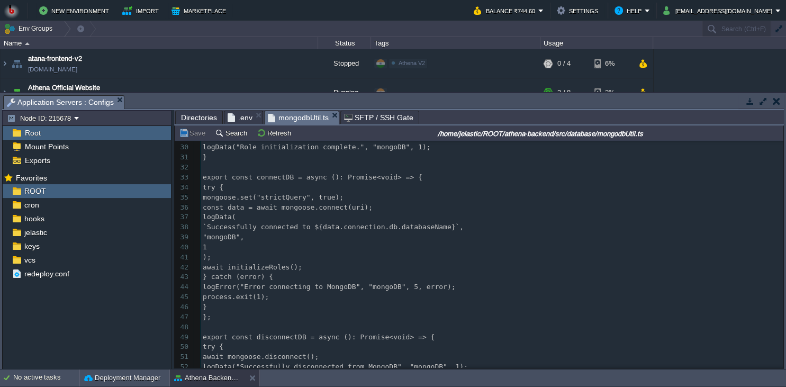
click at [371, 261] on pre ");" at bounding box center [492, 257] width 583 height 10
click at [388, 284] on pre "logError("Error connecting to MongoDB", "mongoDB", 5, error);" at bounding box center [492, 287] width 583 height 10
click at [382, 302] on pre "process.exit(1);" at bounding box center [492, 297] width 583 height 10
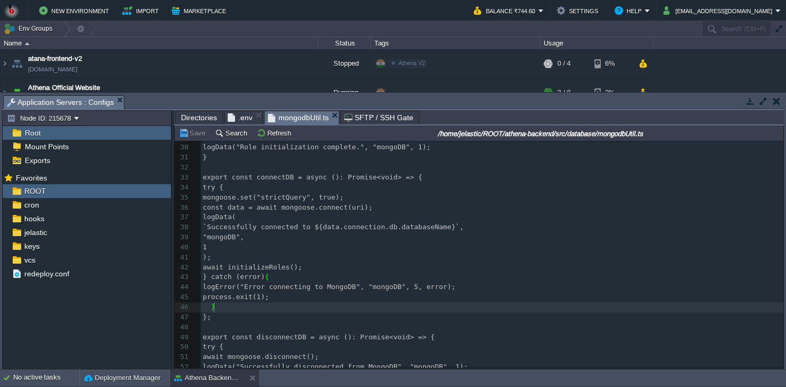
click at [335, 316] on pre "};" at bounding box center [492, 317] width 583 height 10
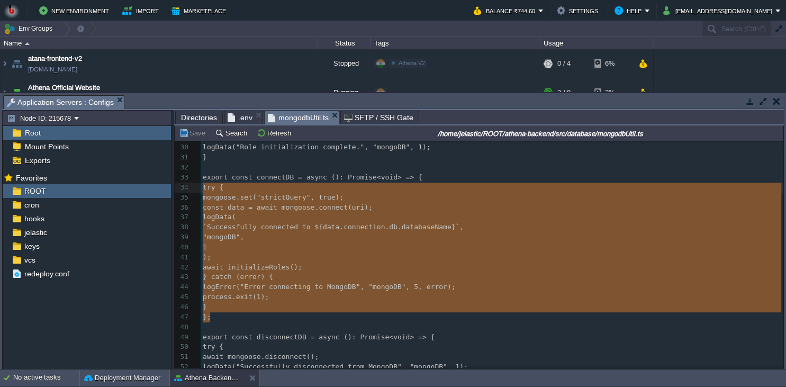
type textarea "export const connectDB = async (): Promise<void> => { try { mongoose.set("stric…"
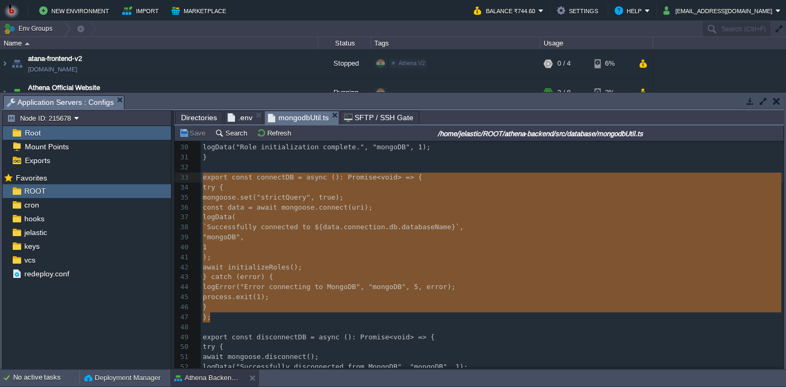
drag, startPoint x: 335, startPoint y: 316, endPoint x: 193, endPoint y: 179, distance: 198.0
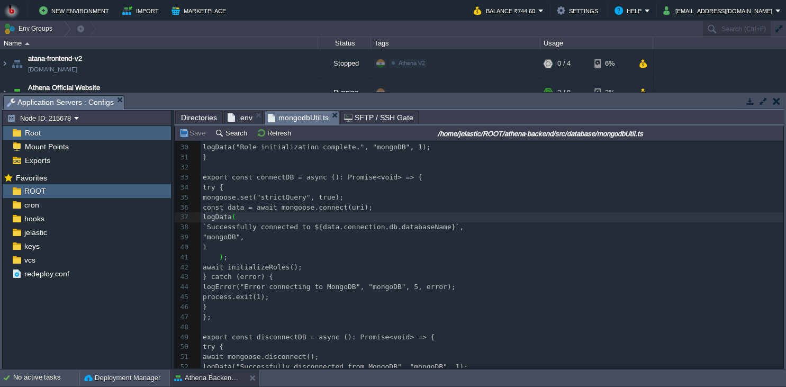
click at [500, 250] on pre "1" at bounding box center [492, 247] width 583 height 10
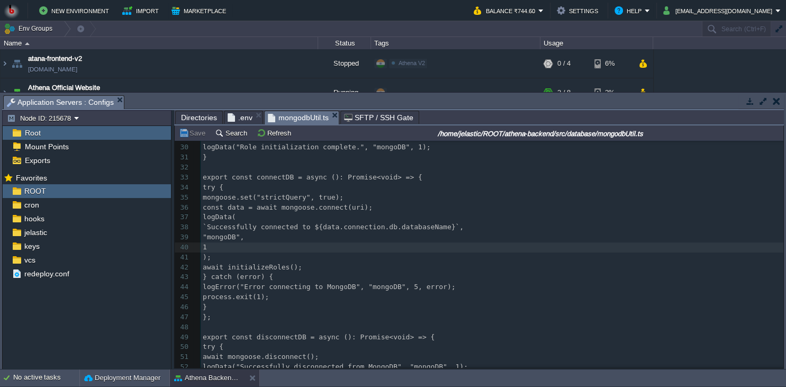
click at [449, 295] on pre "process.exit(1);" at bounding box center [492, 297] width 583 height 10
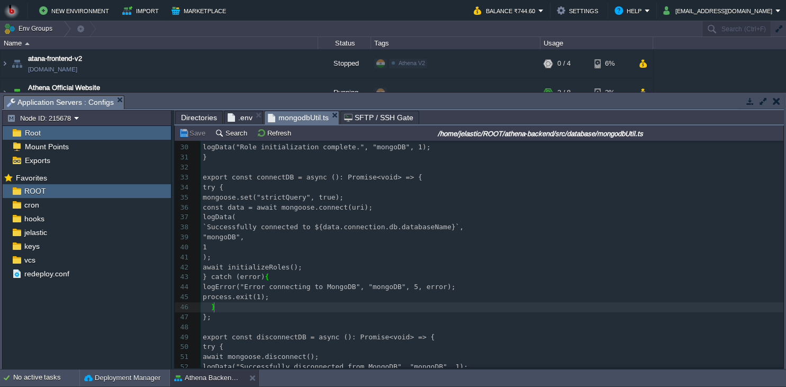
click at [396, 234] on pre ""mongoDB"," at bounding box center [492, 237] width 583 height 10
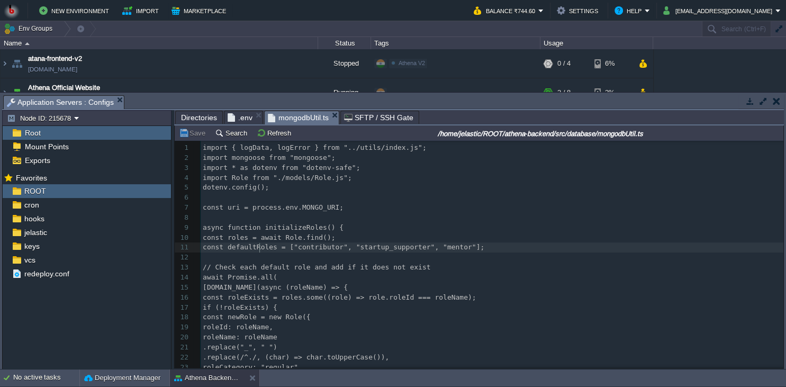
click at [258, 248] on span "const defaultRoles = ["contributor", "startup_supporter", "mentor"];" at bounding box center [344, 247] width 282 height 8
type textarea "defaultRoles"
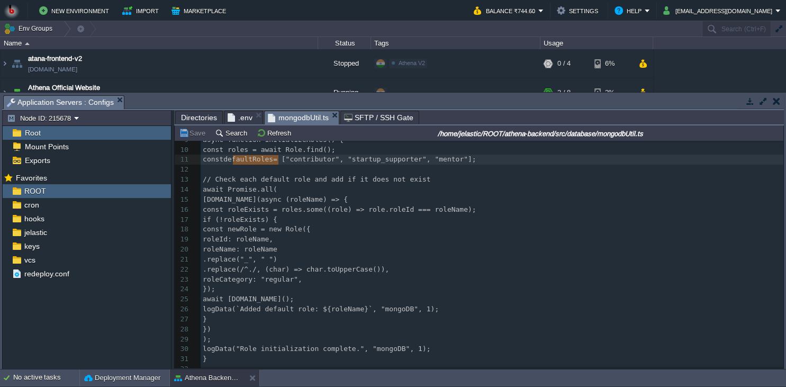
scroll to position [96, 0]
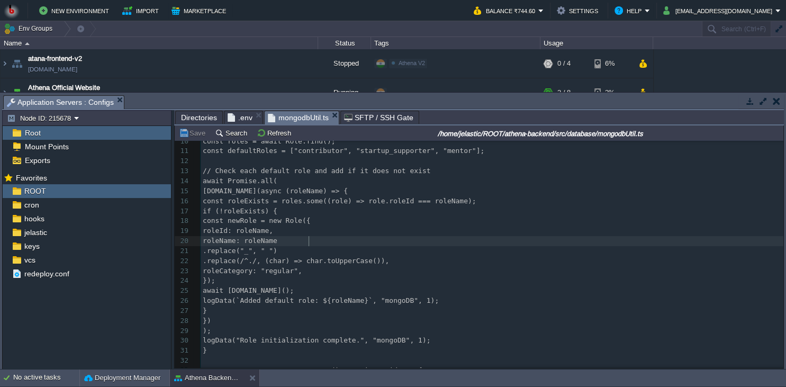
click at [353, 244] on pre "roleName: roleName" at bounding box center [492, 241] width 583 height 10
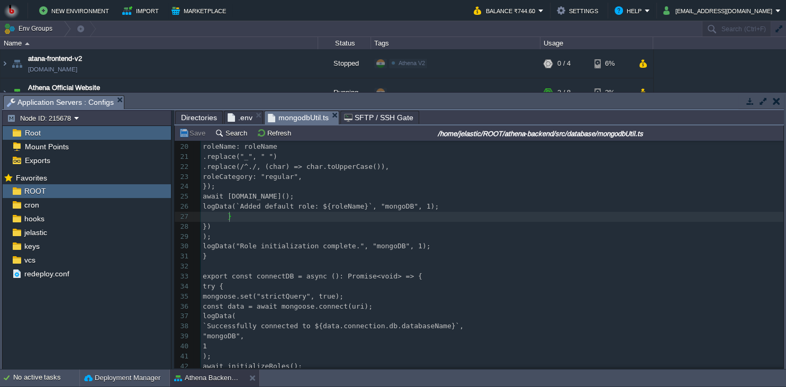
scroll to position [193, 0]
click at [357, 308] on span "const data = await mongoose.connect(uri);" at bounding box center [288, 304] width 170 height 8
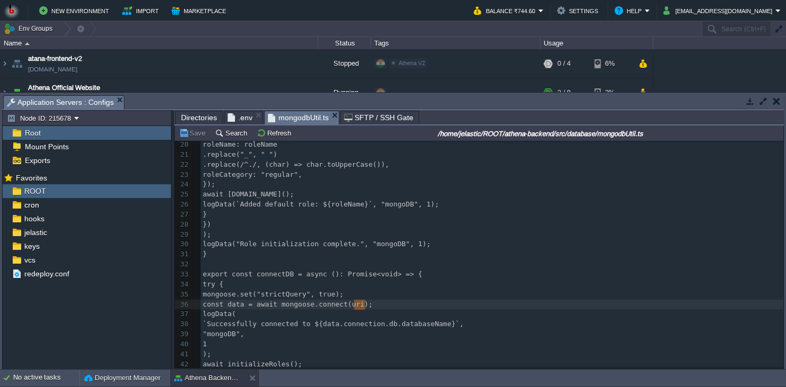
type textarea "uri"
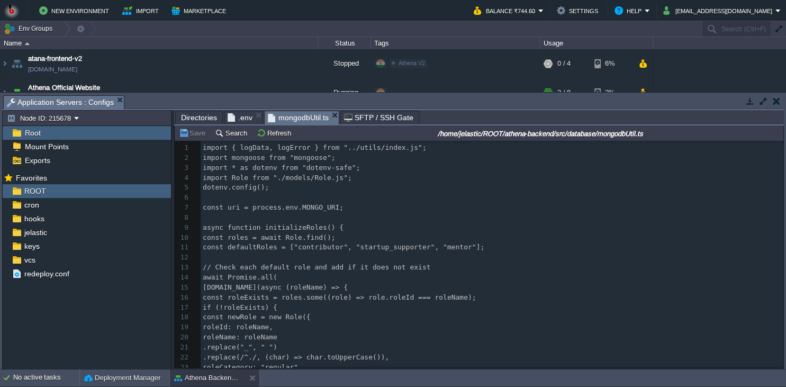
scroll to position [0, 0]
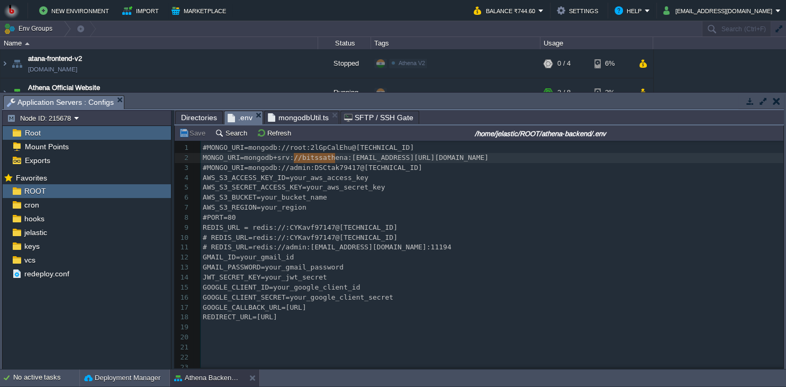
click at [240, 117] on span ".env" at bounding box center [240, 117] width 25 height 13
click at [382, 204] on pre "AWS_S3_REGION=your_region" at bounding box center [492, 208] width 583 height 10
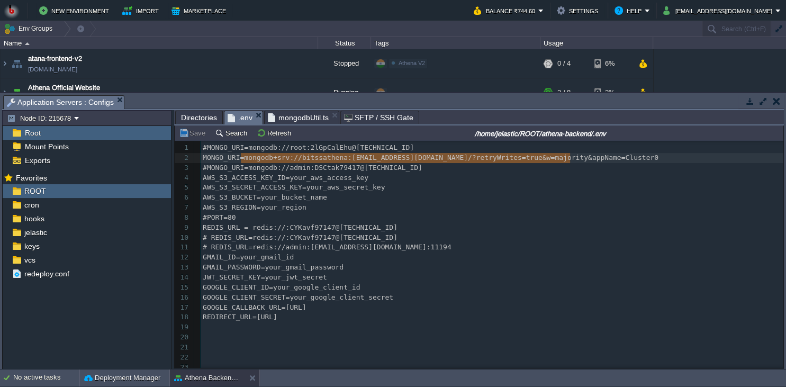
type textarea "mongodb+srv://bitssathena:[EMAIL_ADDRESS][DOMAIN_NAME]/?retryWrites=true&w=majo…"
drag, startPoint x: 241, startPoint y: 159, endPoint x: 687, endPoint y: 159, distance: 446.6
type textarea "MONGO_URI=mongodb+srv://bitssathena:[EMAIL_ADDRESS][DOMAIN_NAME]/?retryWrites=t…"
drag, startPoint x: 687, startPoint y: 159, endPoint x: 201, endPoint y: 161, distance: 486.8
click at [388, 199] on pre "AWS_S3_BUCKET=your_bucket_name" at bounding box center [492, 198] width 583 height 10
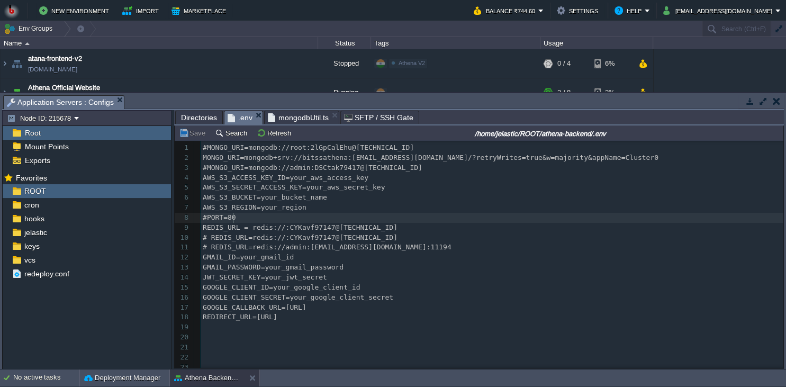
click at [351, 220] on pre "#PORT=80" at bounding box center [492, 218] width 583 height 10
click at [410, 233] on pre "REDIS_URL = redis://:CYKavf97147@[TECHNICAL_ID]" at bounding box center [492, 228] width 583 height 10
click at [410, 242] on pre "# REDIS_URL=redis://:CYKavf97147@[TECHNICAL_ID]" at bounding box center [492, 238] width 583 height 10
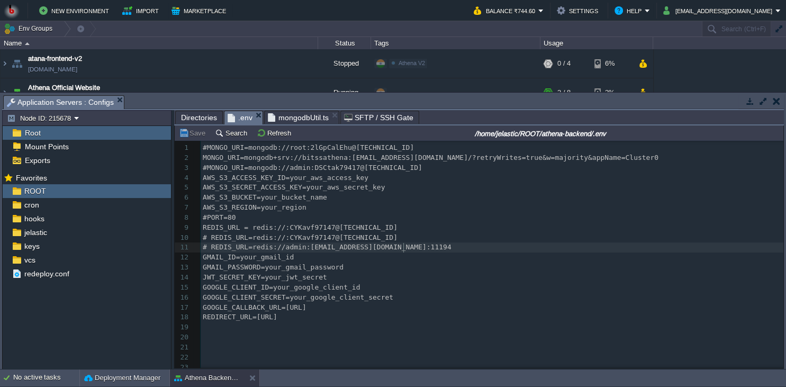
click at [405, 252] on pre "# REDIS_URL=redis://admin:[EMAIL_ADDRESS][DOMAIN_NAME]:11194" at bounding box center [492, 247] width 583 height 10
click at [400, 261] on pre "GMAIL_ID=your_gmail_id" at bounding box center [492, 257] width 583 height 10
click at [396, 268] on pre "GMAIL_PASSWORD=your_gmail_password" at bounding box center [492, 267] width 583 height 10
click at [386, 278] on pre "JWT_SECRET_KEY=your_jwt_secret" at bounding box center [492, 278] width 583 height 10
click at [385, 313] on pre "GOOGLE_CALLBACK_URL=[URL]" at bounding box center [492, 308] width 583 height 10
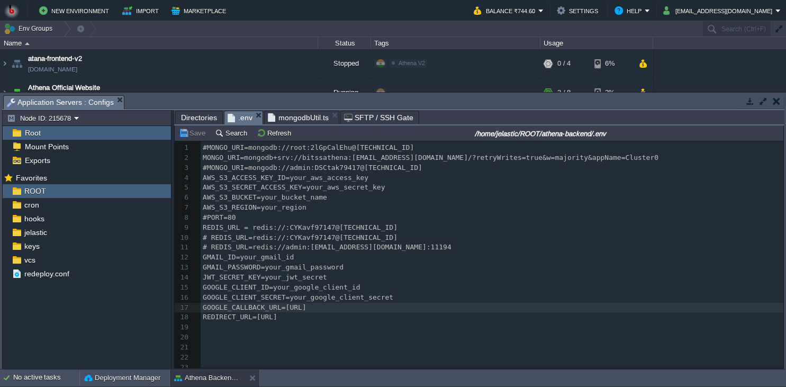
click at [386, 324] on pre "​" at bounding box center [492, 327] width 583 height 10
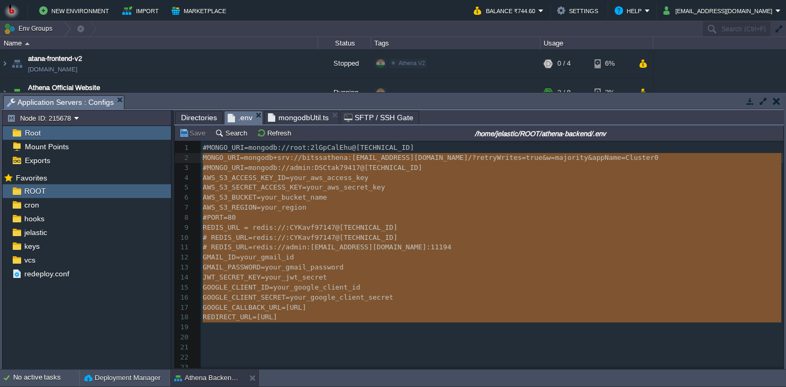
type textarea "#MONGO_URI=mongodb://root:2lGpCalEhu@[TECHNICAL_ID] MONGO_URI=mongodb+srv://bit…"
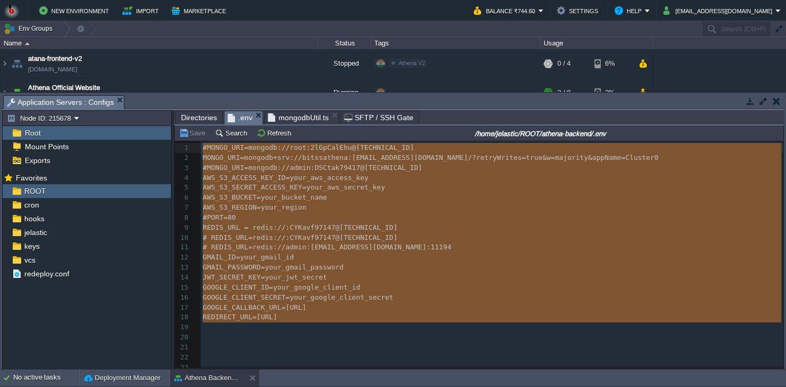
drag, startPoint x: 255, startPoint y: 331, endPoint x: 189, endPoint y: 153, distance: 189.0
click at [198, 155] on div at bounding box center [196, 285] width 7 height 289
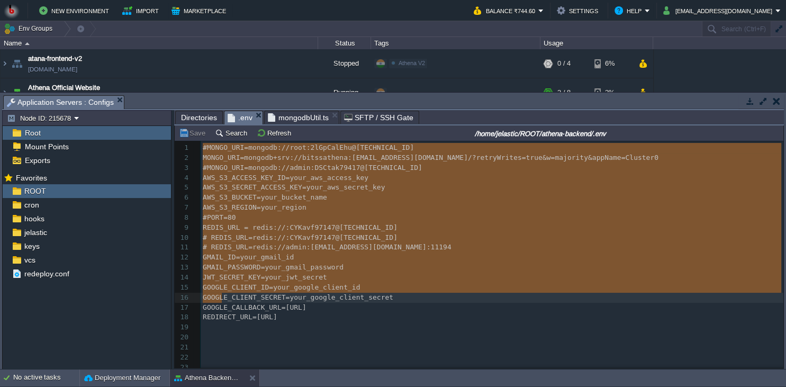
scroll to position [137, 19]
type textarea "#MONGO_URI=mongodb://root:2lGpCalEhu@[TECHNICAL_ID] MONGO_URI=mongodb+srv://bit…"
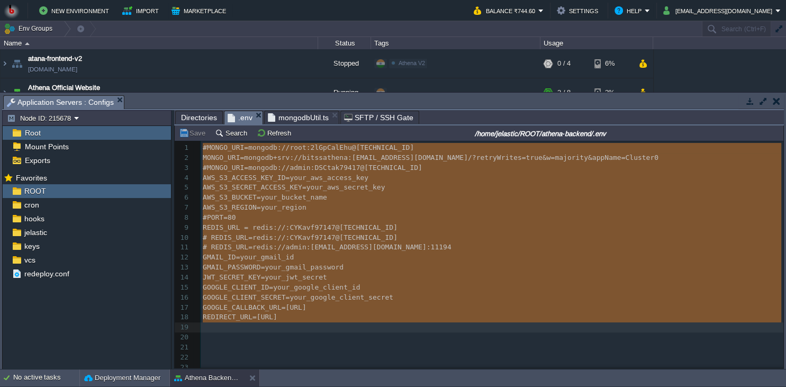
drag, startPoint x: 203, startPoint y: 149, endPoint x: 223, endPoint y: 331, distance: 183.1
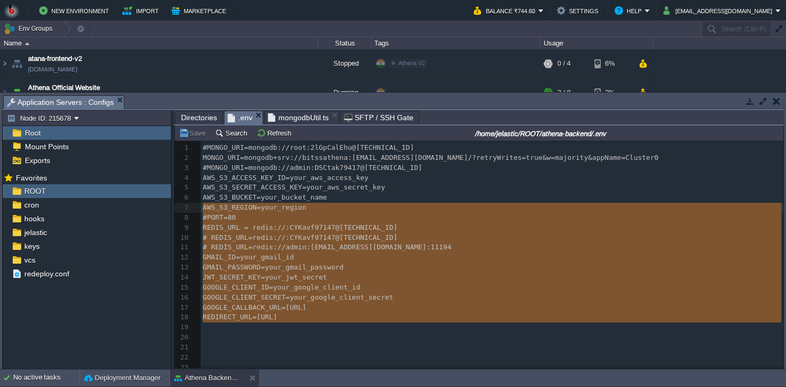
type textarea "#MONGO_URI=mongodb://root:2lGpCalEhu@[TECHNICAL_ID] MONGO_URI=mongodb+srv://bit…"
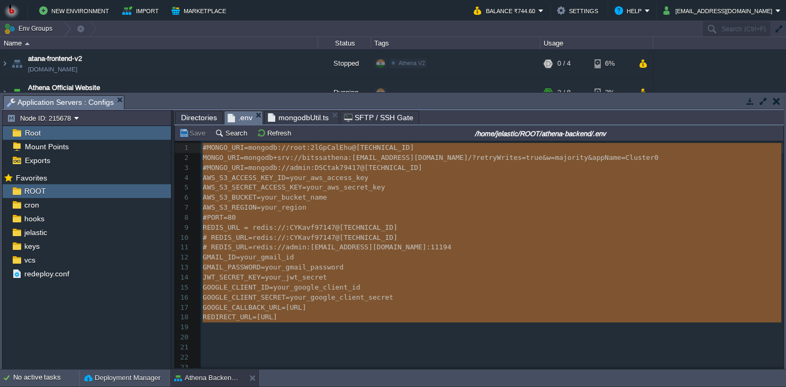
drag, startPoint x: 223, startPoint y: 331, endPoint x: 186, endPoint y: 153, distance: 181.6
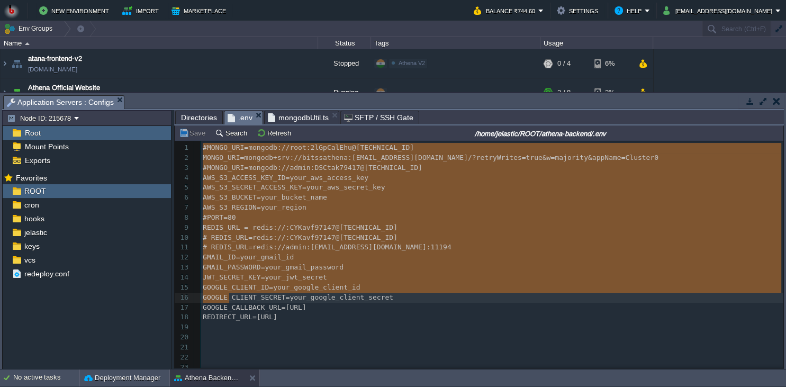
scroll to position [129, 26]
type textarea "#MONGO_URI=mongodb://root:2lGpCalEhu@[TECHNICAL_ID] MONGO_URI=mongodb+srv://bit…"
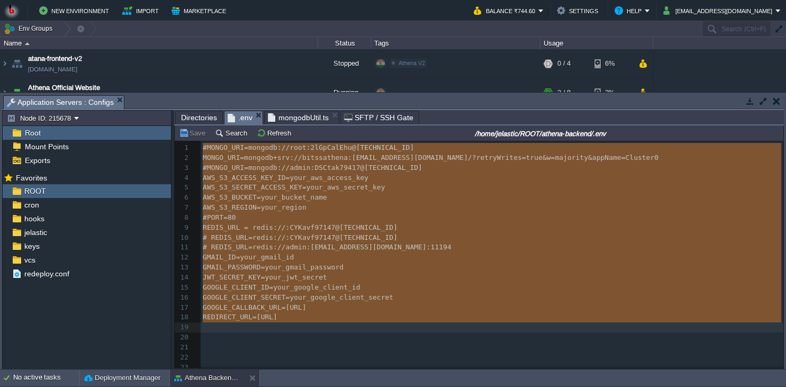
drag, startPoint x: 204, startPoint y: 147, endPoint x: 228, endPoint y: 326, distance: 181.0
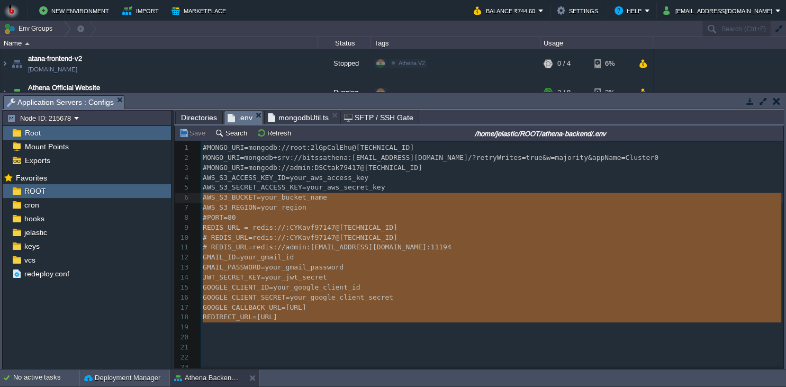
type textarea "#MONGO_URI=mongodb://root:2lGpCalEhu@[TECHNICAL_ID] MONGO_URI=mongodb+srv://bit…"
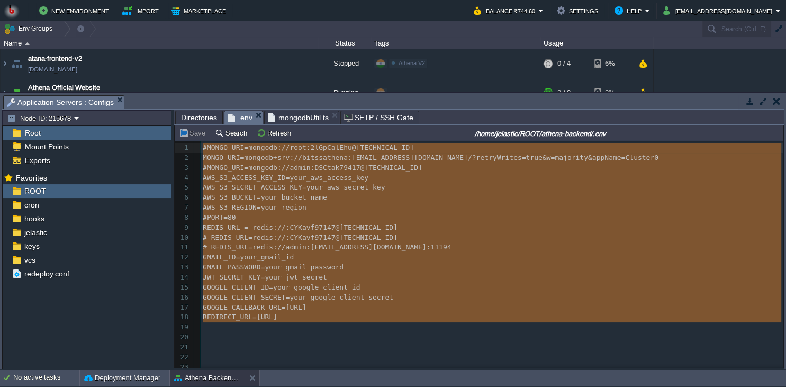
drag, startPoint x: 228, startPoint y: 326, endPoint x: 194, endPoint y: 145, distance: 184.6
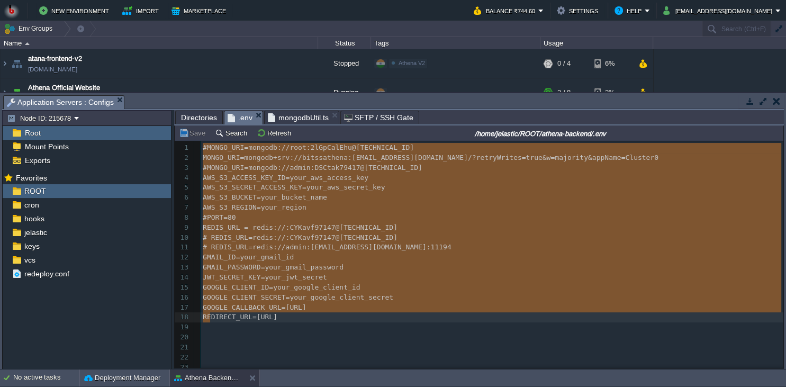
scroll to position [137, 7]
type textarea "#MONGO_URI=mongodb://root:2lGpCalEhu@[TECHNICAL_ID] MONGO_URI=mongodb+srv://bit…"
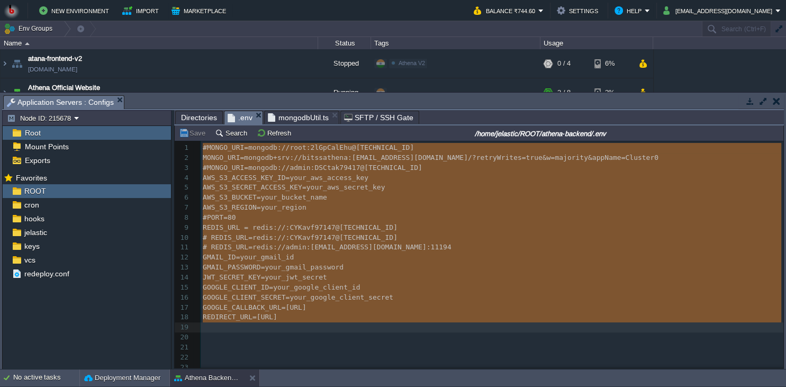
drag, startPoint x: 203, startPoint y: 150, endPoint x: 211, endPoint y: 324, distance: 174.8
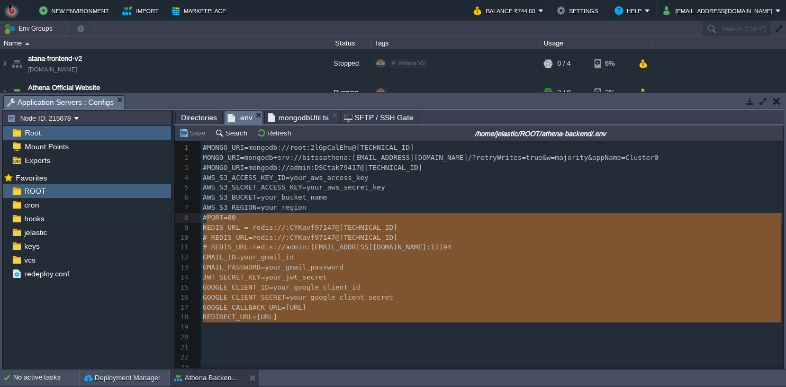
type textarea "#MONGO_URI=mongodb://root:2lGpCalEhu@[TECHNICAL_ID] MONGO_URI=mongodb+srv://bit…"
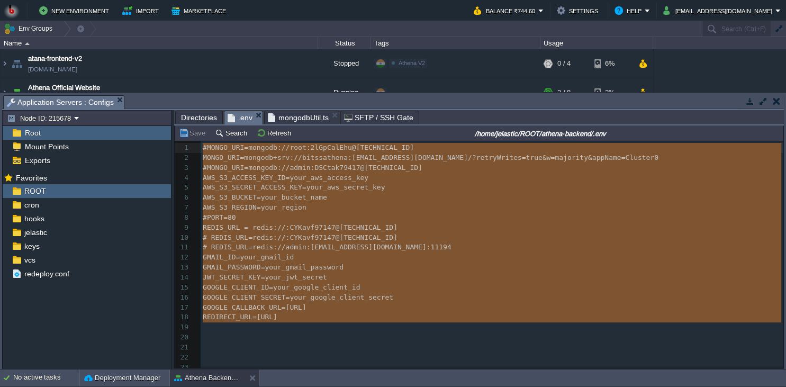
scroll to position [144, 0]
drag, startPoint x: 211, startPoint y: 324, endPoint x: 196, endPoint y: 151, distance: 173.7
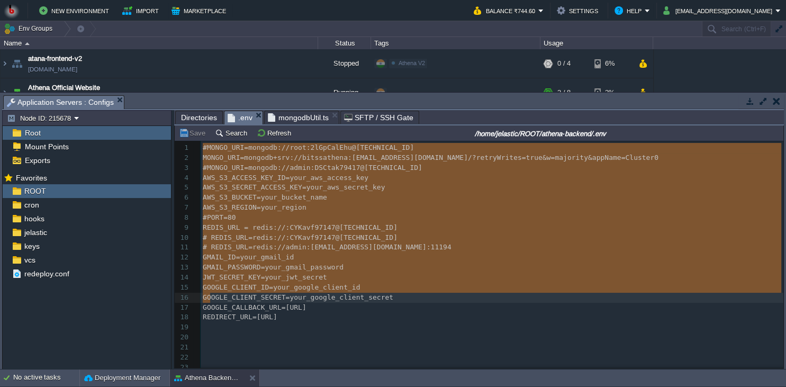
scroll to position [137, 4]
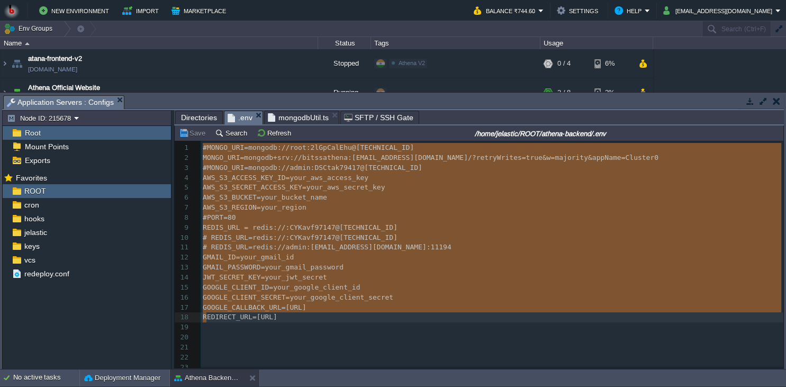
type textarea "#MONGO_URI=mongodb://root:2lGpCalEhu@[TECHNICAL_ID] MONGO_URI=mongodb+srv://bit…"
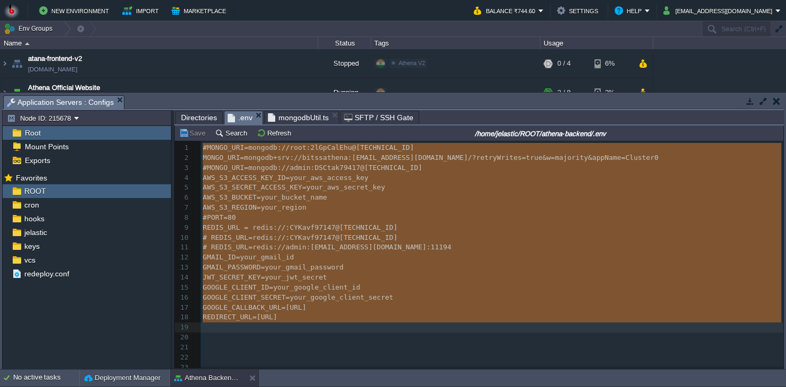
drag, startPoint x: 204, startPoint y: 151, endPoint x: 207, endPoint y: 324, distance: 173.1
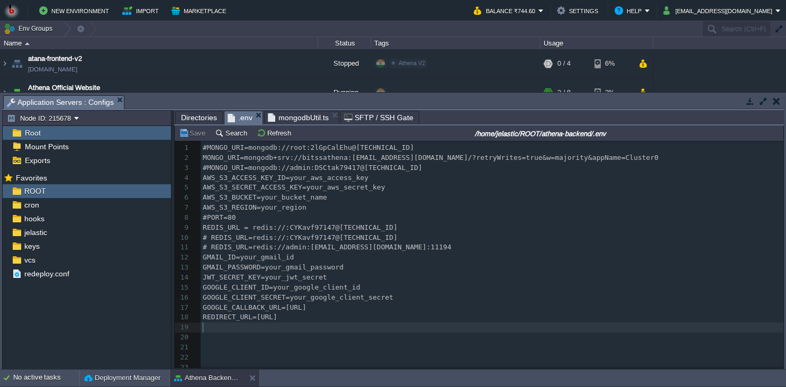
scroll to position [0, 0]
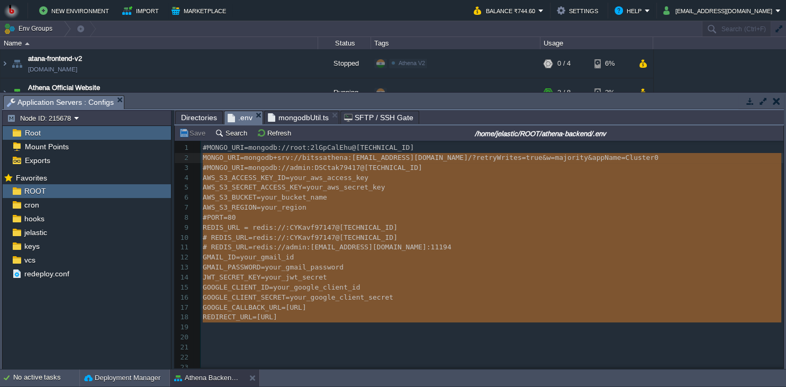
type textarea "#MONGO_URI=mongodb://root:2lGpCalEhu@[TECHNICAL_ID] MONGO_URI=mongodb+srv://bit…"
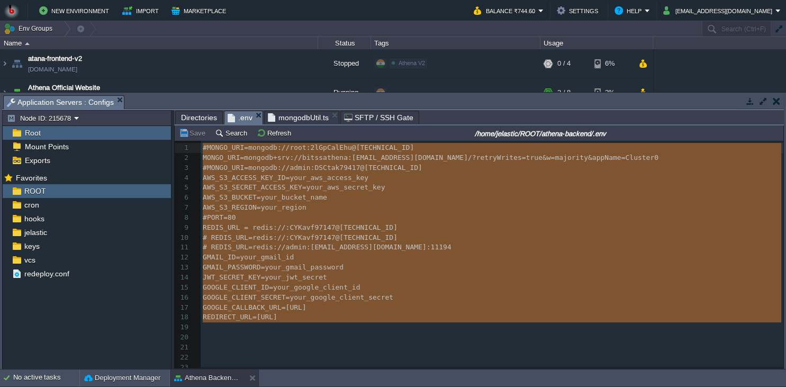
drag, startPoint x: 207, startPoint y: 324, endPoint x: 204, endPoint y: 141, distance: 183.1
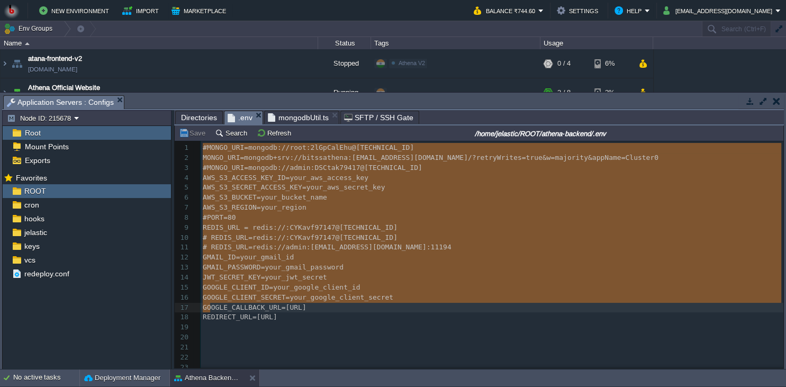
type textarea "#MONGO_URI=mongodb://root:2lGpCalEhu@[TECHNICAL_ID] MONGO_URI=mongodb+srv://bit…"
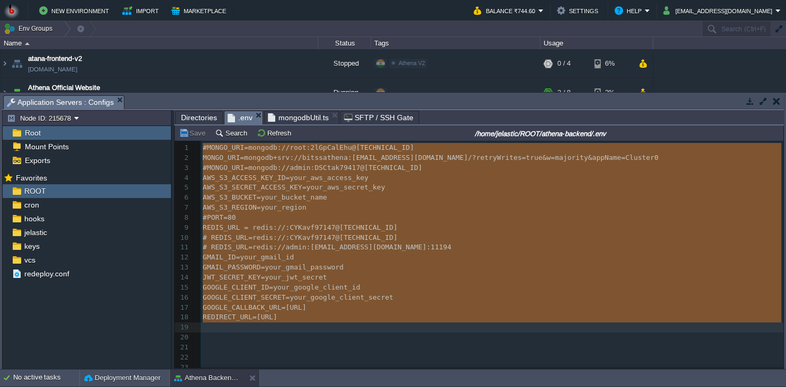
drag, startPoint x: 203, startPoint y: 149, endPoint x: 210, endPoint y: 331, distance: 182.2
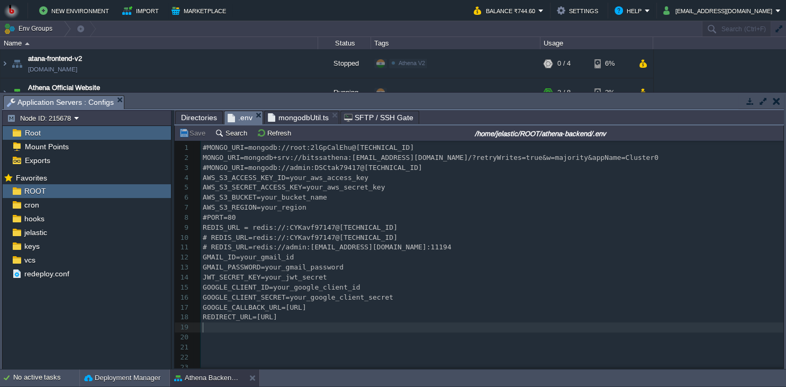
scroll to position [0, 0]
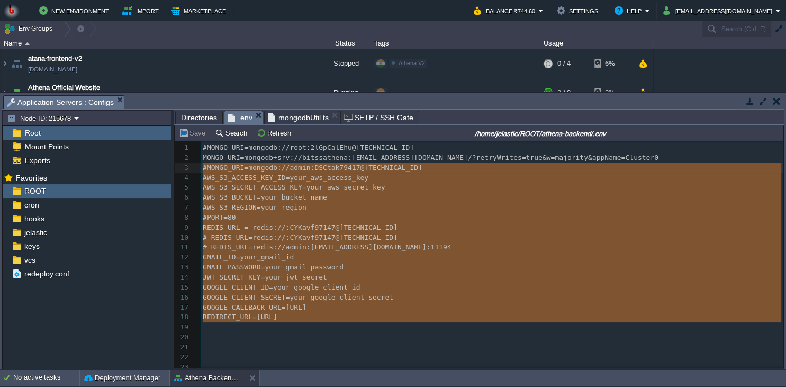
type textarea "#MONGO_URI=mongodb://root:2lGpCalEhu@[TECHNICAL_ID] MONGO_URI=mongodb+srv://bit…"
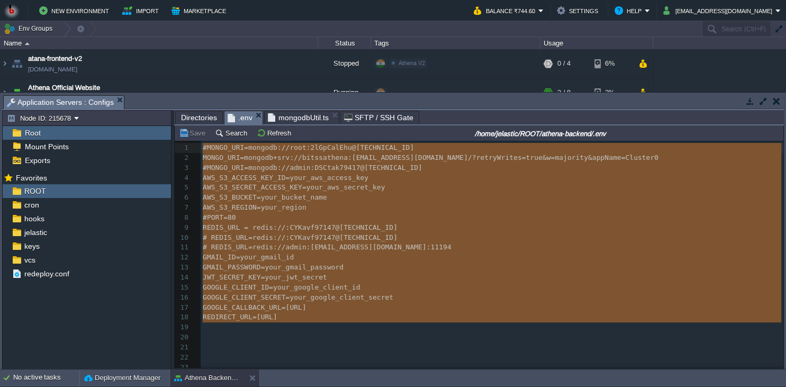
drag, startPoint x: 210, startPoint y: 331, endPoint x: 199, endPoint y: 153, distance: 178.1
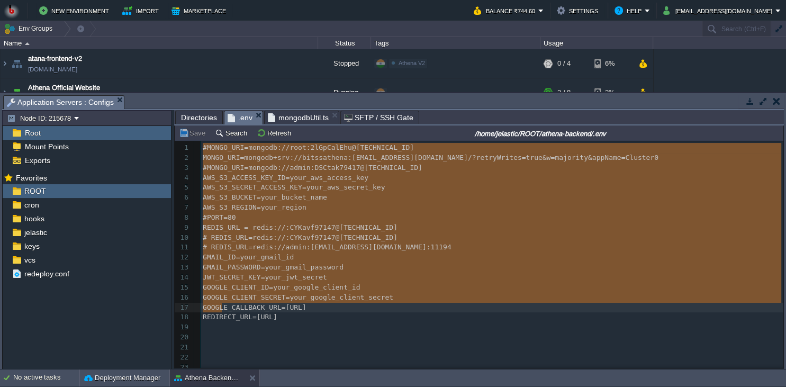
scroll to position [129, 19]
type textarea "#MONGO_URI=mongodb://root:2lGpCalEhu@[TECHNICAL_ID] MONGO_URI=mongodb+srv://bit…"
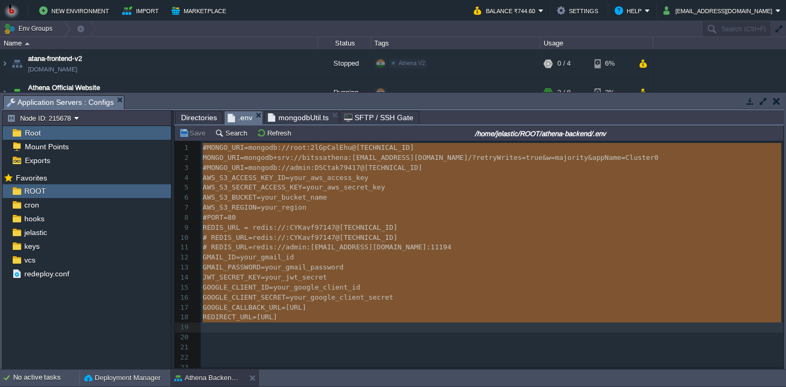
drag, startPoint x: 202, startPoint y: 148, endPoint x: 218, endPoint y: 333, distance: 186.5
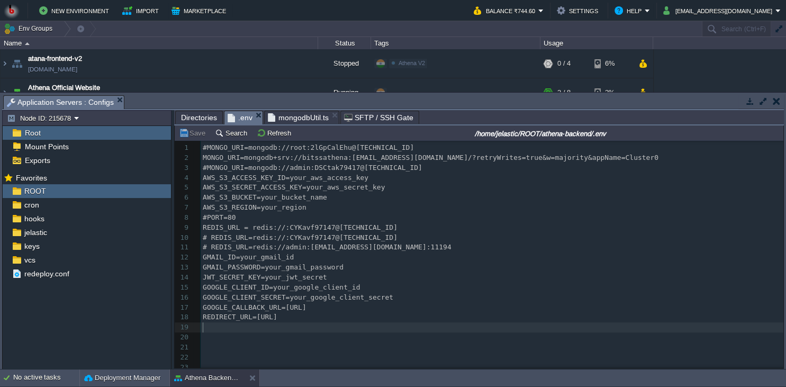
scroll to position [0, 0]
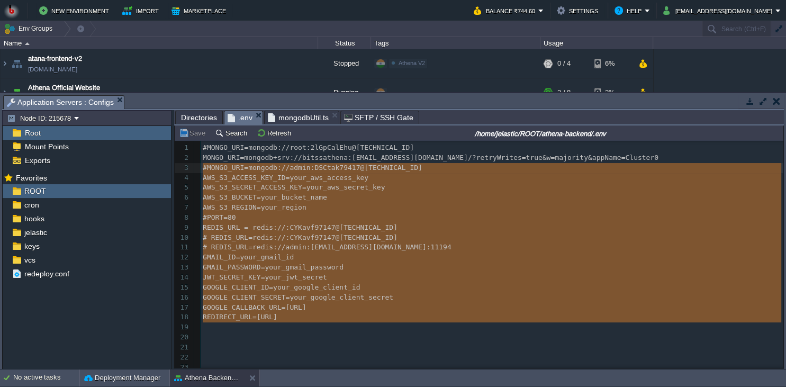
type textarea "#MONGO_URI=mongodb://root:2lGpCalEhu@[TECHNICAL_ID] MONGO_URI=mongodb+srv://bit…"
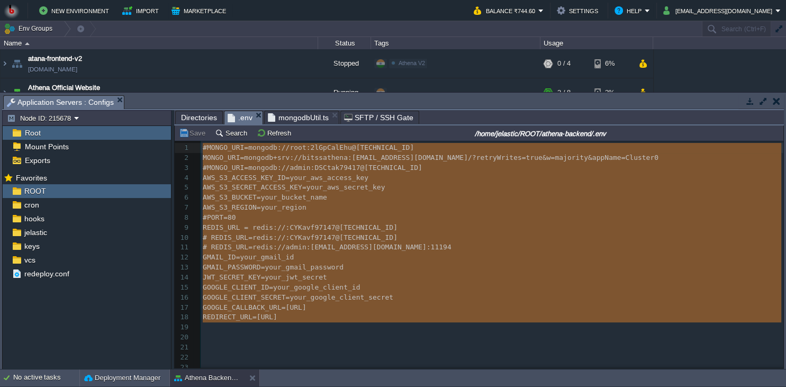
drag, startPoint x: 218, startPoint y: 333, endPoint x: 199, endPoint y: 141, distance: 193.0
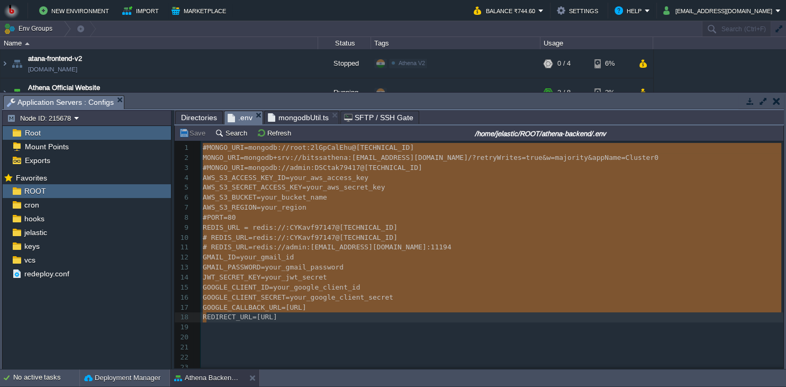
type textarea "#MONGO_URI=mongodb://root:2lGpCalEhu@[TECHNICAL_ID] MONGO_URI=mongodb+srv://bit…"
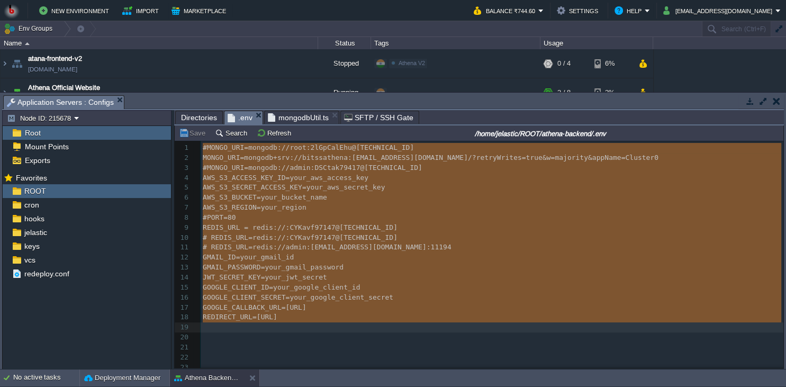
drag, startPoint x: 204, startPoint y: 151, endPoint x: 205, endPoint y: 326, distance: 174.6
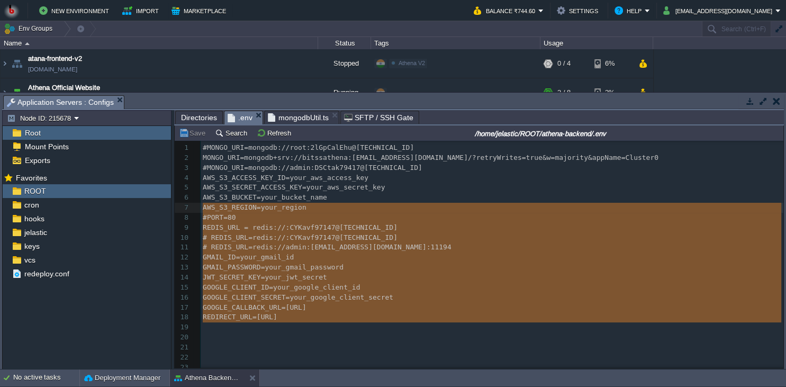
type textarea "#MONGO_URI=mongodb://root:2lGpCalEhu@[TECHNICAL_ID] MONGO_URI=mongodb+srv://bit…"
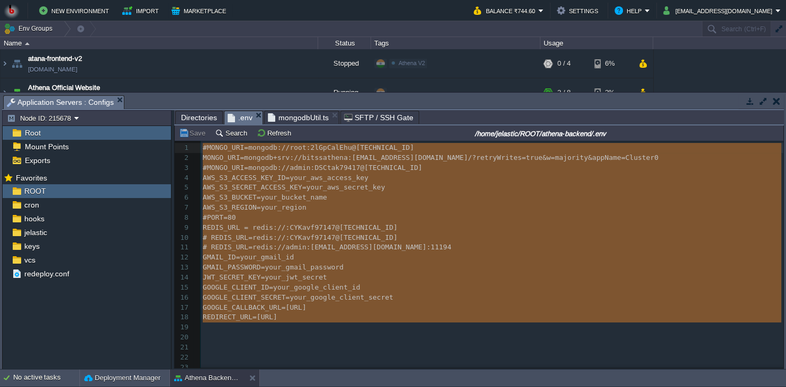
drag, startPoint x: 205, startPoint y: 326, endPoint x: 203, endPoint y: 142, distance: 183.6
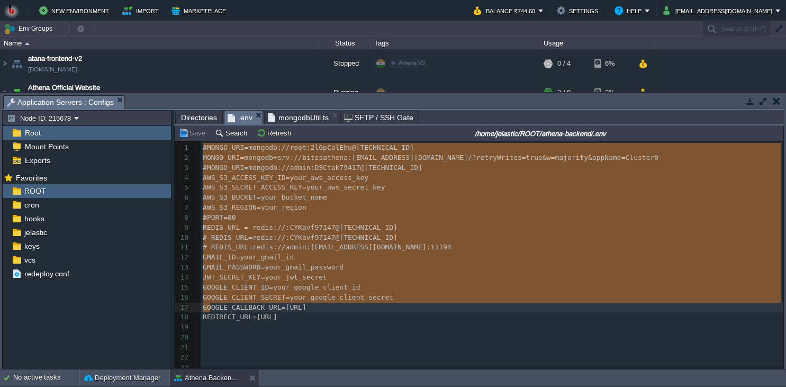
type textarea "#MONGO_URI=mongodb://root:2lGpCalEhu@[TECHNICAL_ID] MONGO_URI=mongodb+srv://bit…"
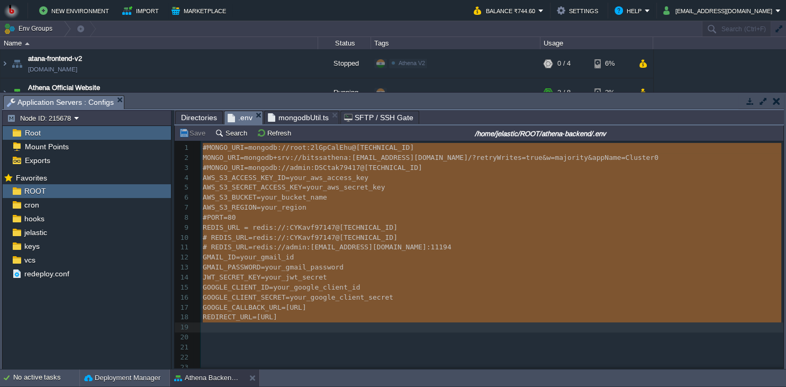
drag, startPoint x: 209, startPoint y: 156, endPoint x: 209, endPoint y: 329, distance: 173.6
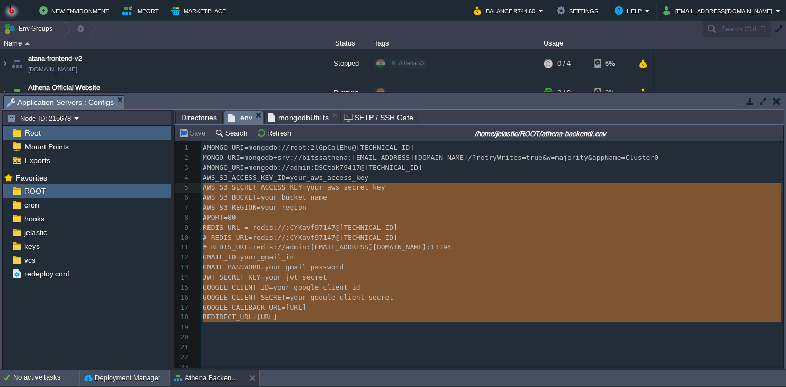
type textarea "#MONGO_URI=mongodb://root:2lGpCalEhu@[TECHNICAL_ID] MONGO_URI=mongodb+srv://bit…"
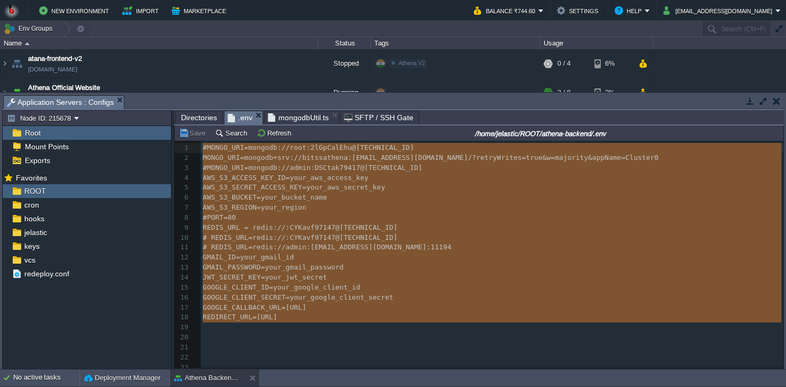
drag, startPoint x: 209, startPoint y: 329, endPoint x: 200, endPoint y: 153, distance: 175.9
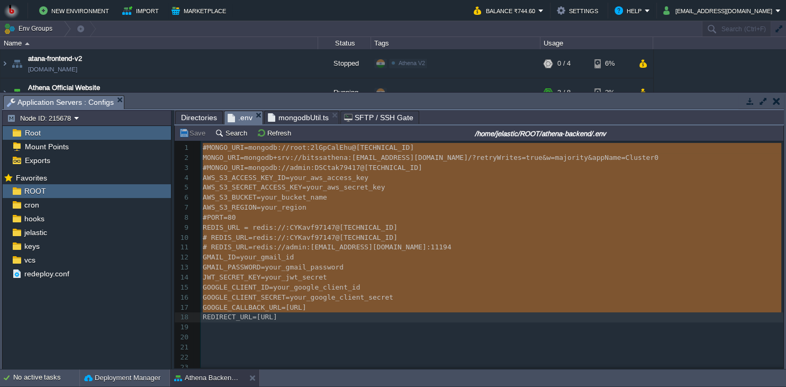
type textarea "#MONGO_URI=mongodb://root:2lGpCalEhu@[TECHNICAL_ID] MONGO_URI=mongodb+srv://bit…"
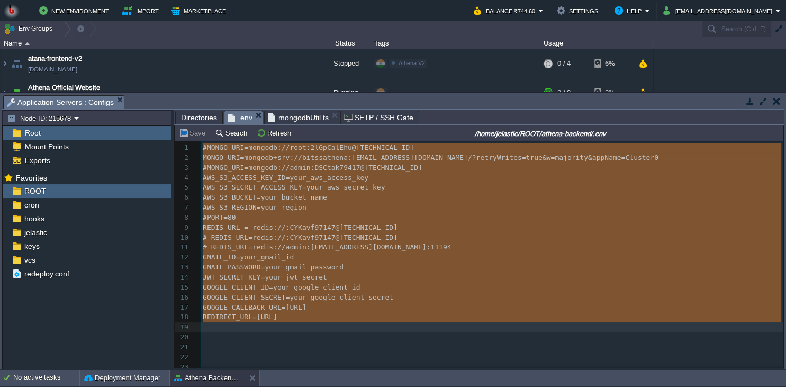
drag, startPoint x: 202, startPoint y: 149, endPoint x: 204, endPoint y: 324, distance: 174.6
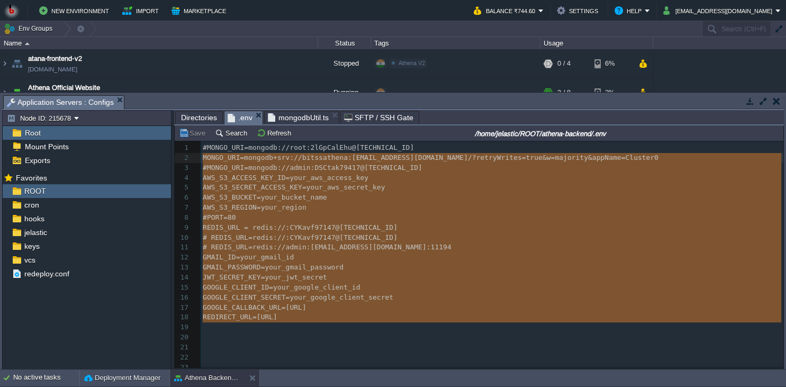
type textarea "#MONGO_URI=mongodb://root:2lGpCalEhu@[TECHNICAL_ID] MONGO_URI=mongodb+srv://bit…"
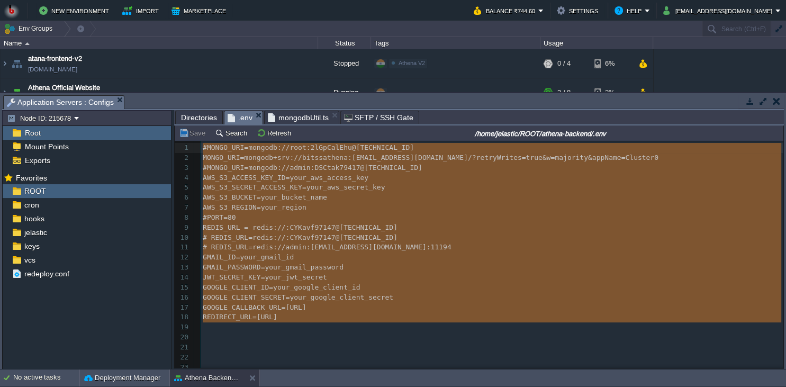
drag, startPoint x: 204, startPoint y: 324, endPoint x: 196, endPoint y: 138, distance: 185.9
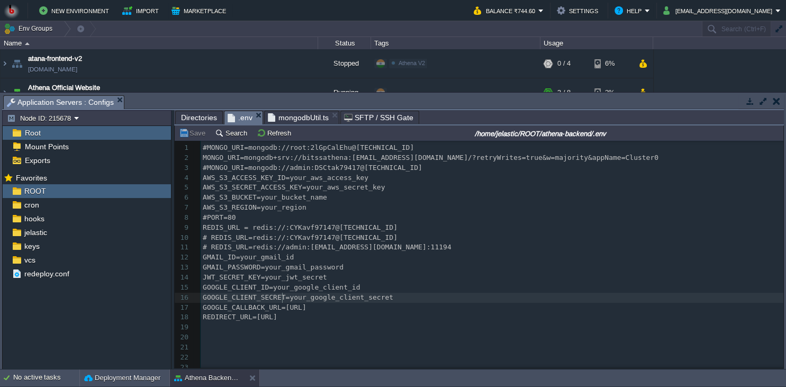
click at [312, 161] on span "MONGO_URI=mongodb+srv://bitssathena:[EMAIL_ADDRESS][DOMAIN_NAME]/?retryWrites=t…" at bounding box center [431, 157] width 456 height 8
type textarea "bitssathena"
